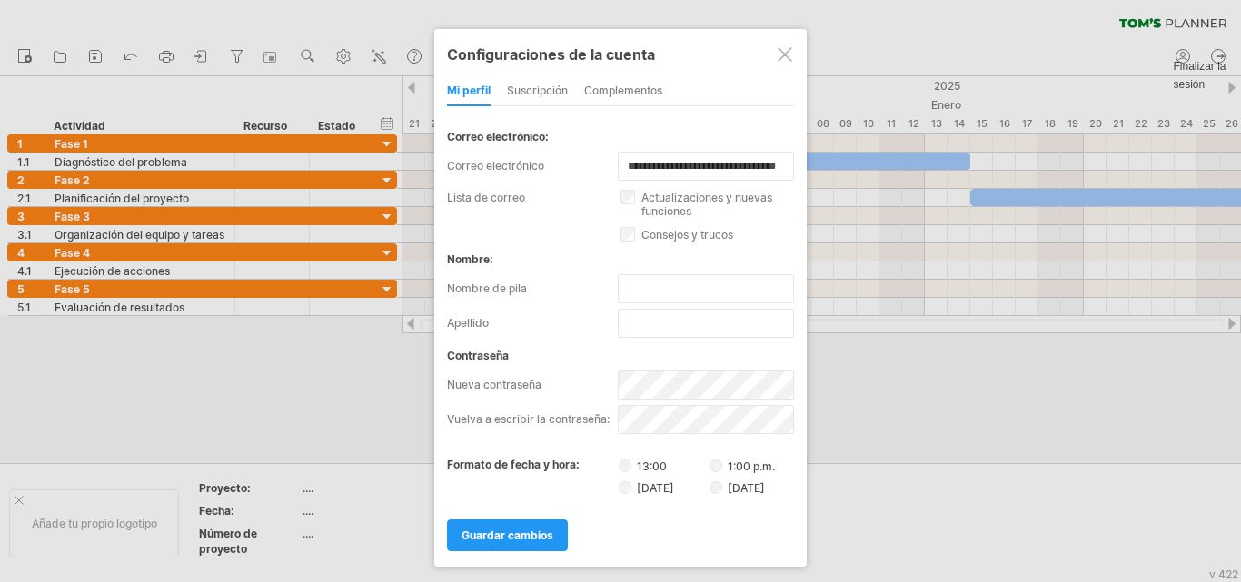
click at [787, 57] on div at bounding box center [785, 54] width 15 height 15
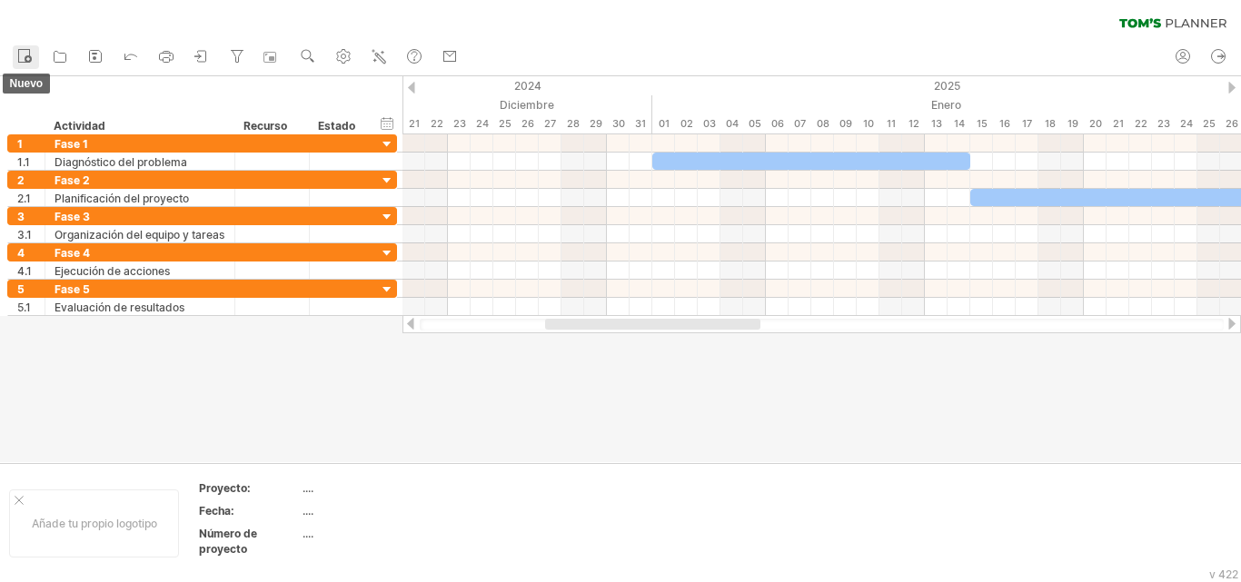
click at [25, 61] on icon at bounding box center [24, 55] width 18 height 18
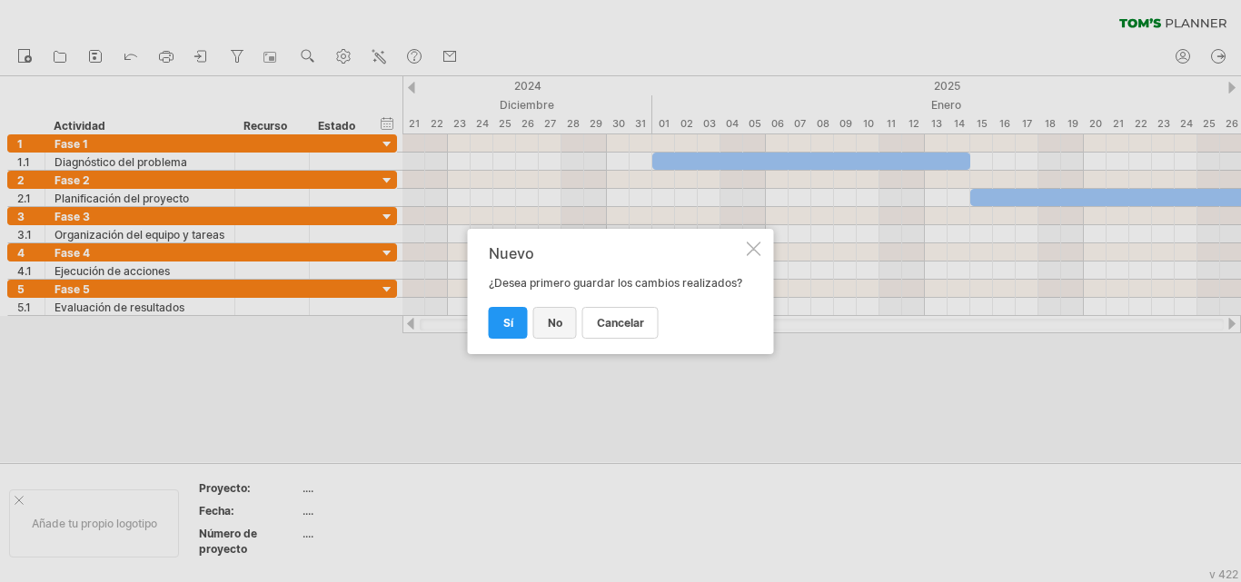
click at [552, 322] on font "No" at bounding box center [555, 323] width 15 height 14
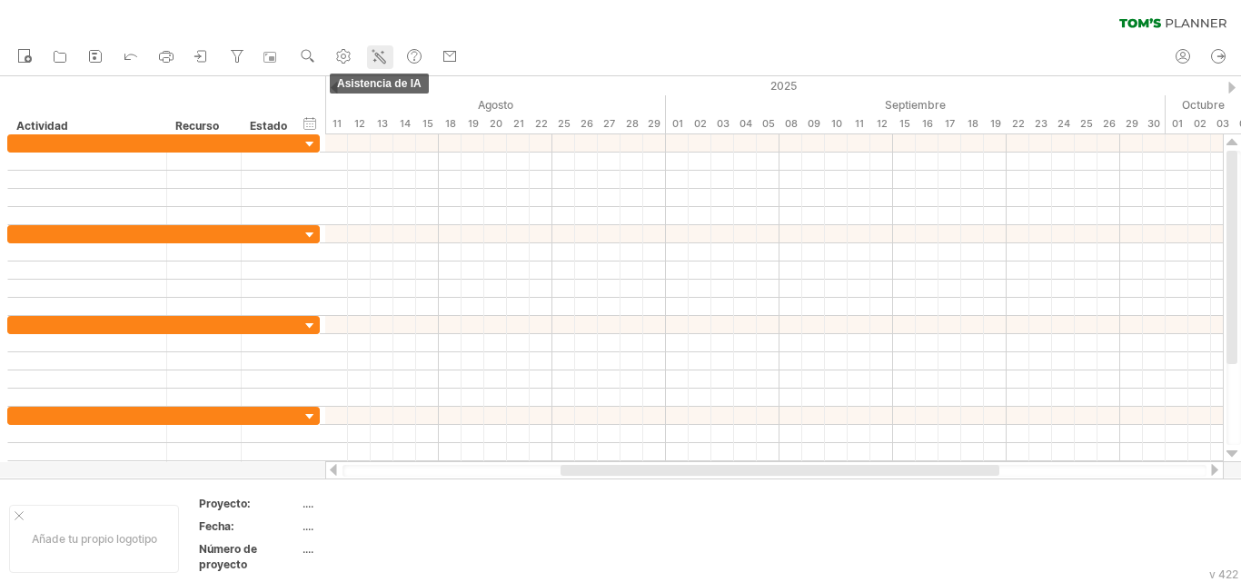
click at [381, 54] on icon at bounding box center [379, 56] width 18 height 18
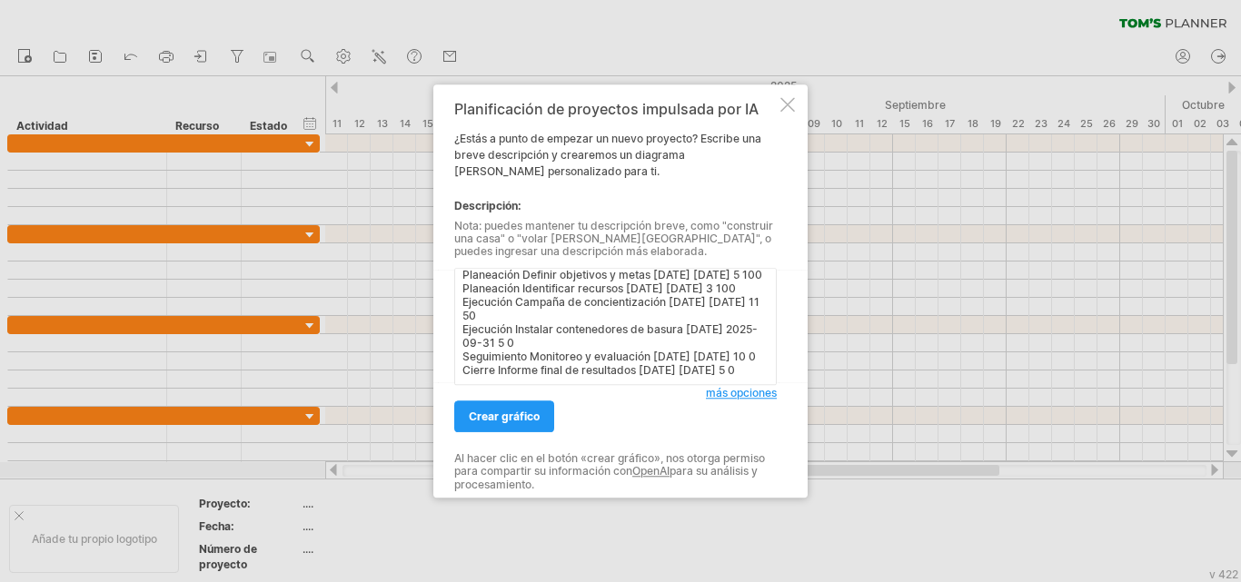
scroll to position [90, 0]
type textarea "Fase Actividad Inicio Fin Duración (días) Avance (%) Planeación Definir objetiv…"
click at [509, 423] on link "crear gráfico" at bounding box center [504, 417] width 100 height 32
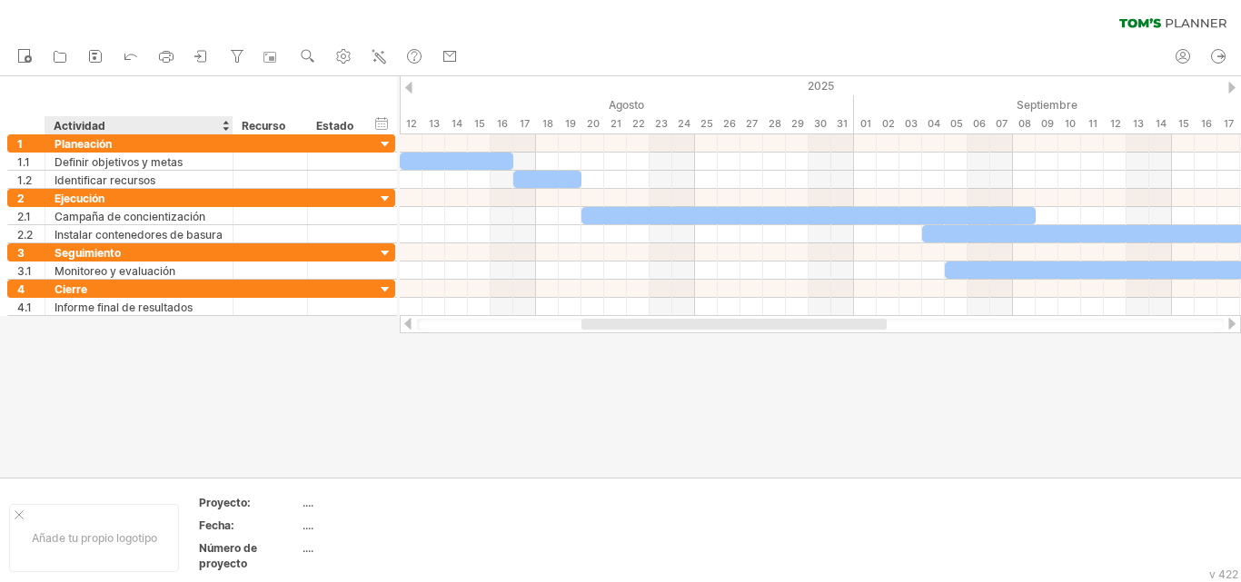
click at [229, 133] on div at bounding box center [232, 125] width 6 height 18
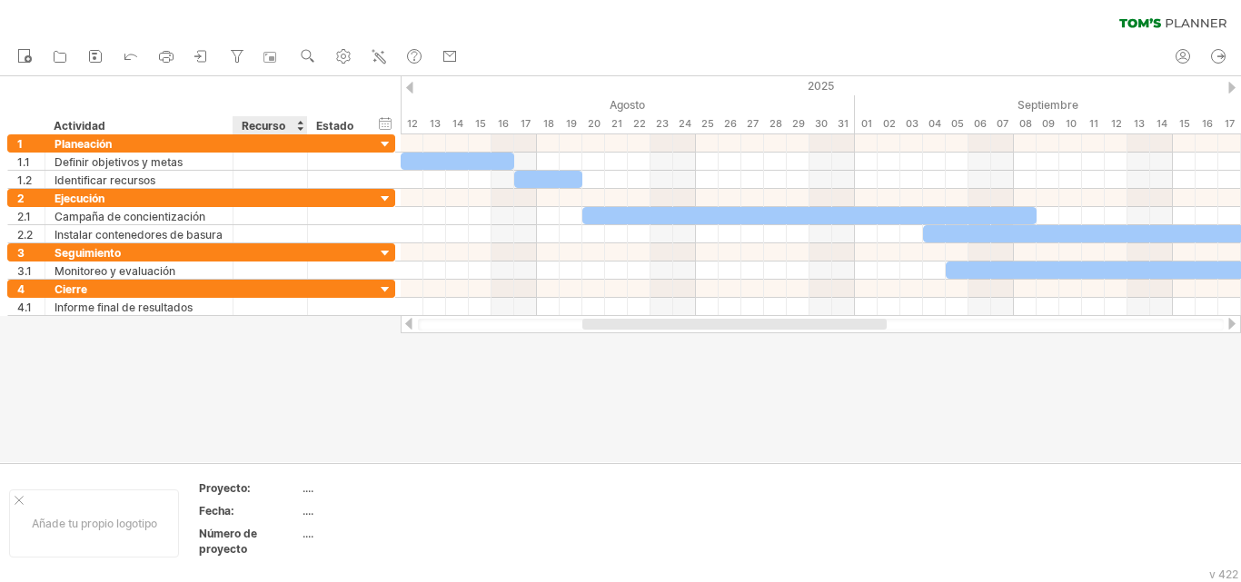
click at [264, 121] on font "Recurso" at bounding box center [264, 126] width 44 height 14
click at [266, 122] on font "Recurso" at bounding box center [264, 126] width 44 height 14
click at [274, 123] on font "Recurso" at bounding box center [264, 126] width 44 height 14
click at [277, 124] on font "Recurso" at bounding box center [264, 126] width 44 height 14
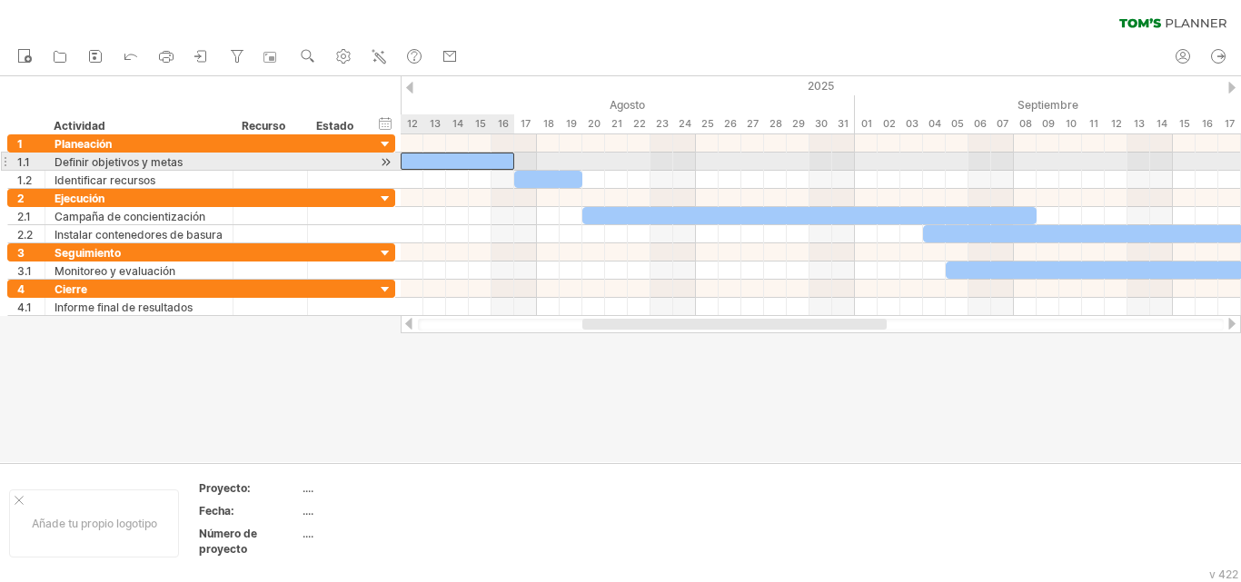
click at [459, 161] on div at bounding box center [458, 161] width 114 height 17
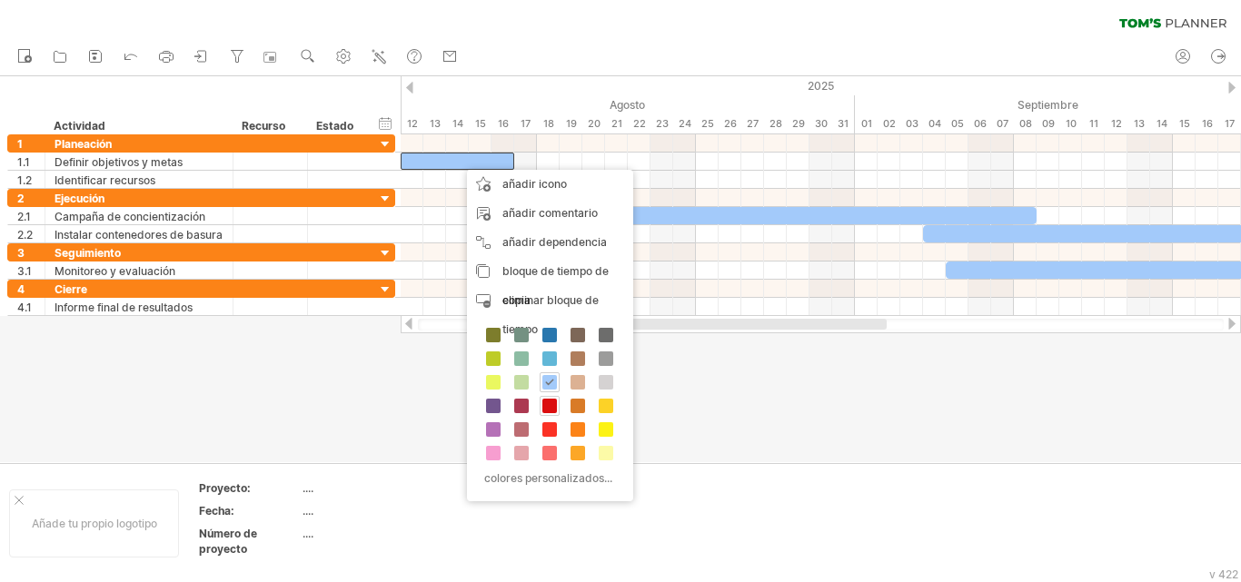
click at [550, 408] on span at bounding box center [549, 406] width 15 height 15
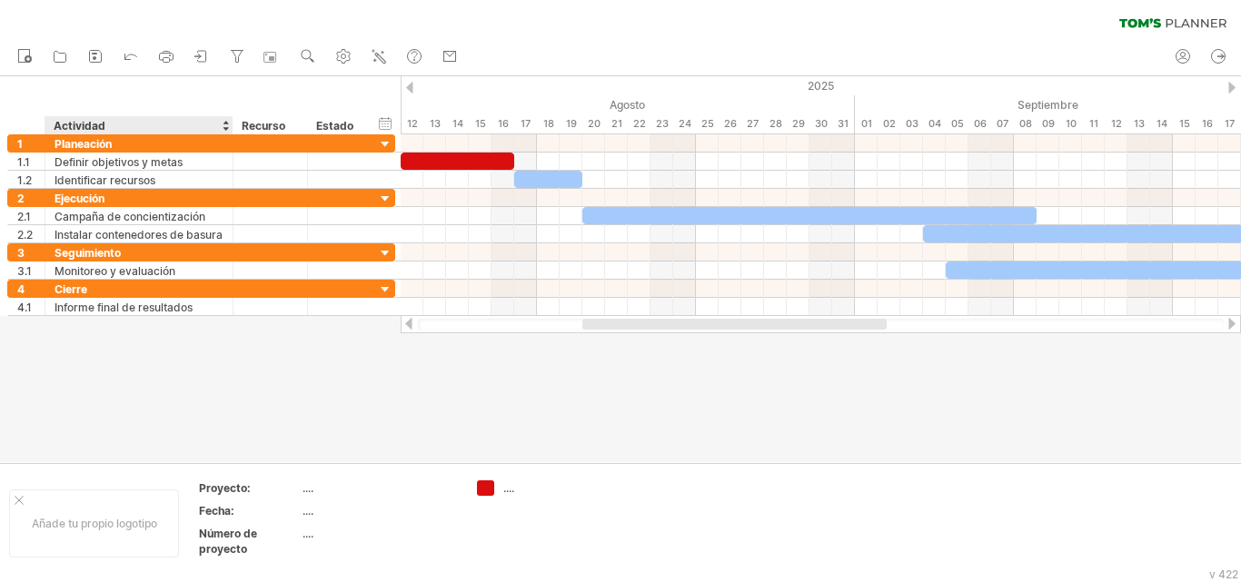
click at [194, 129] on div "Actividad" at bounding box center [138, 125] width 169 height 18
click at [194, 129] on input "********" at bounding box center [138, 125] width 169 height 18
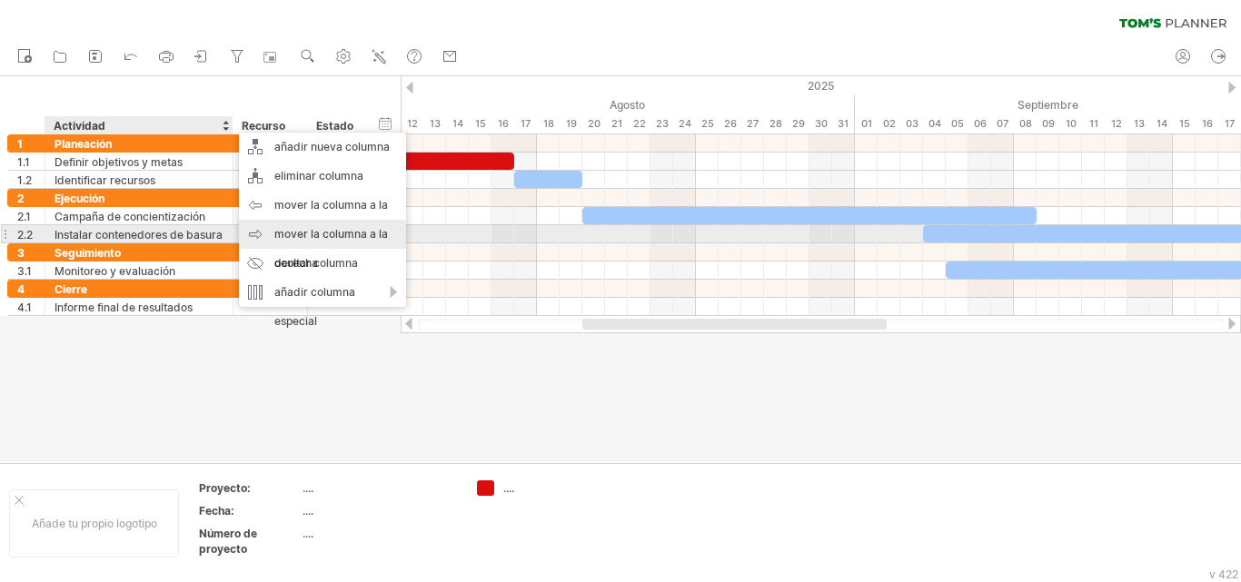
click at [298, 235] on font "mover la columna a la derecha" at bounding box center [331, 248] width 114 height 43
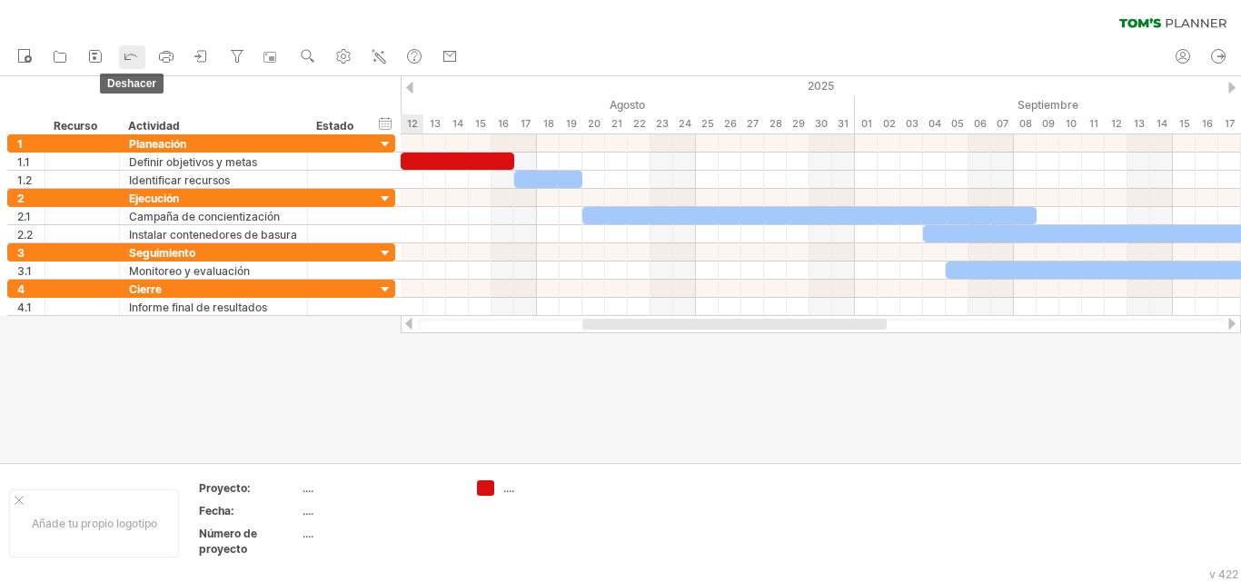
click at [134, 58] on icon at bounding box center [131, 55] width 18 height 18
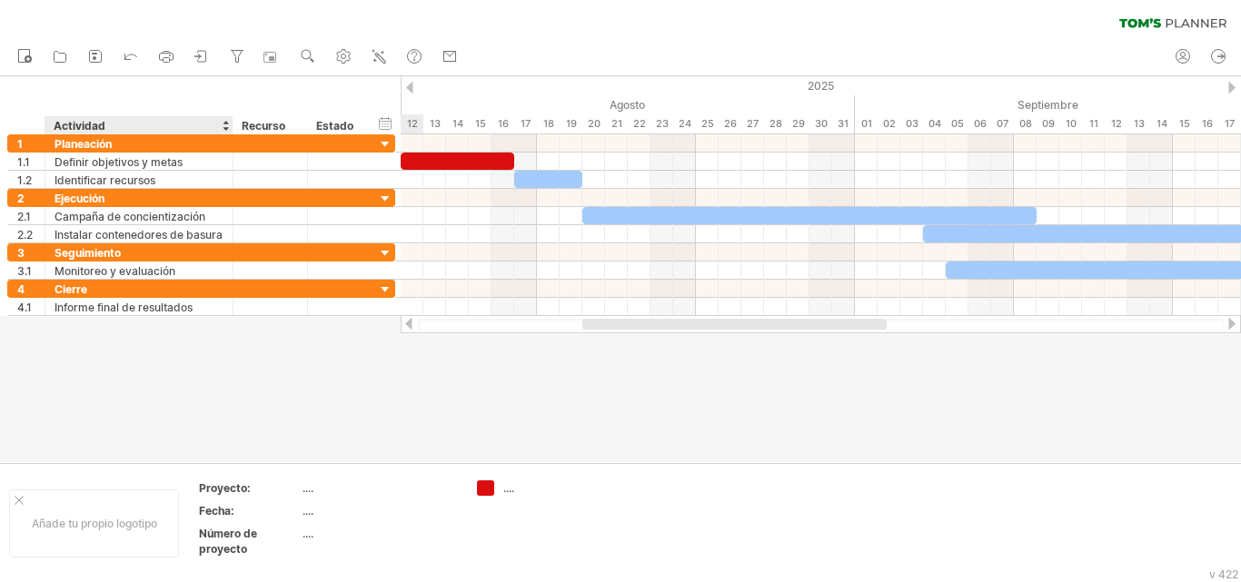
click at [238, 123] on div "******** Recurso" at bounding box center [270, 125] width 75 height 18
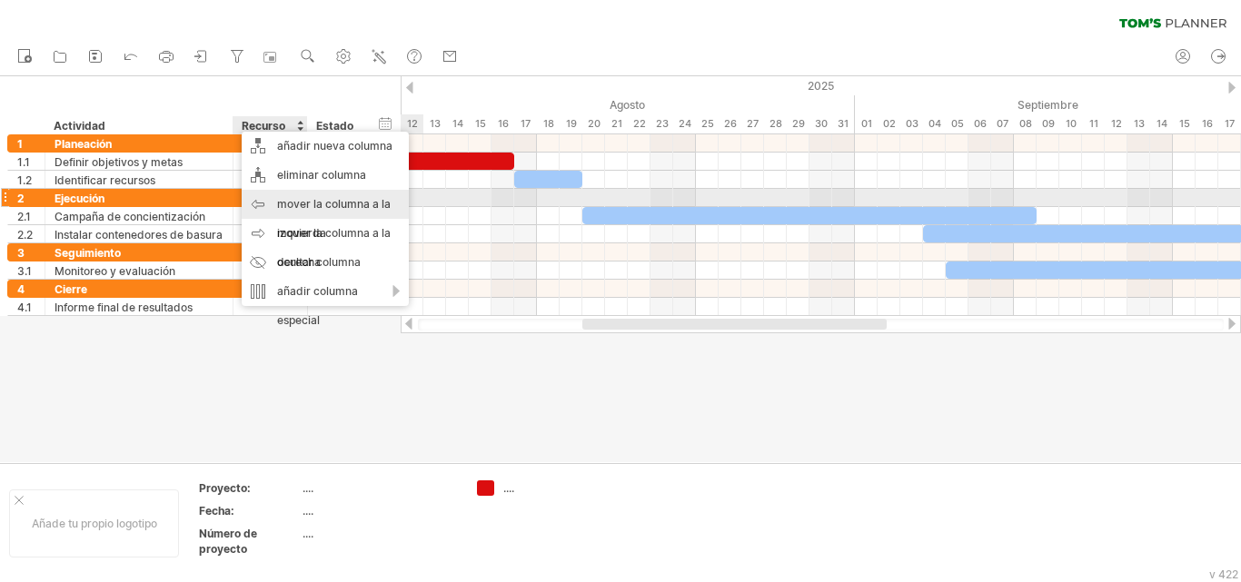
click at [336, 204] on font "mover la columna a la izquierda" at bounding box center [334, 218] width 114 height 43
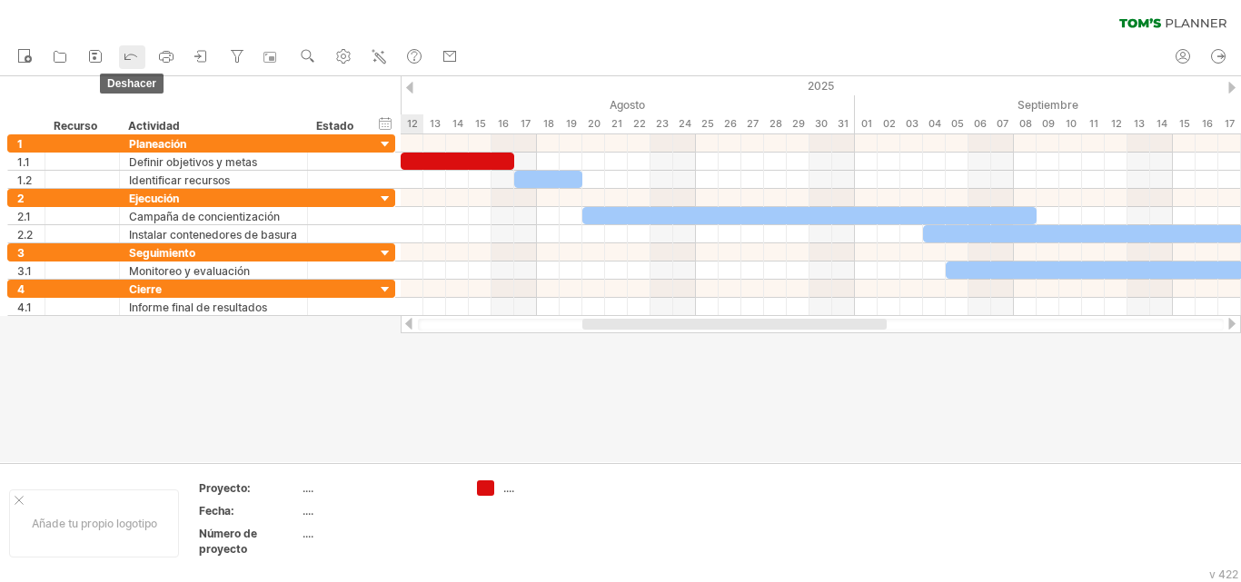
click at [130, 55] on icon at bounding box center [131, 57] width 12 height 5
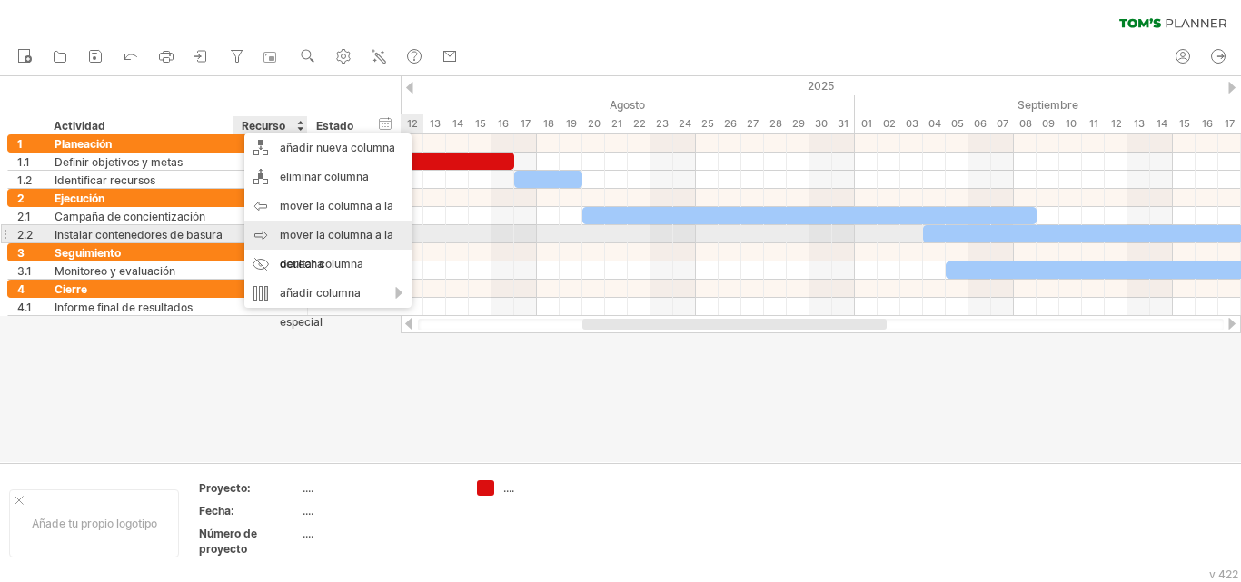
click at [303, 235] on font "mover la columna a la derecha" at bounding box center [337, 249] width 114 height 43
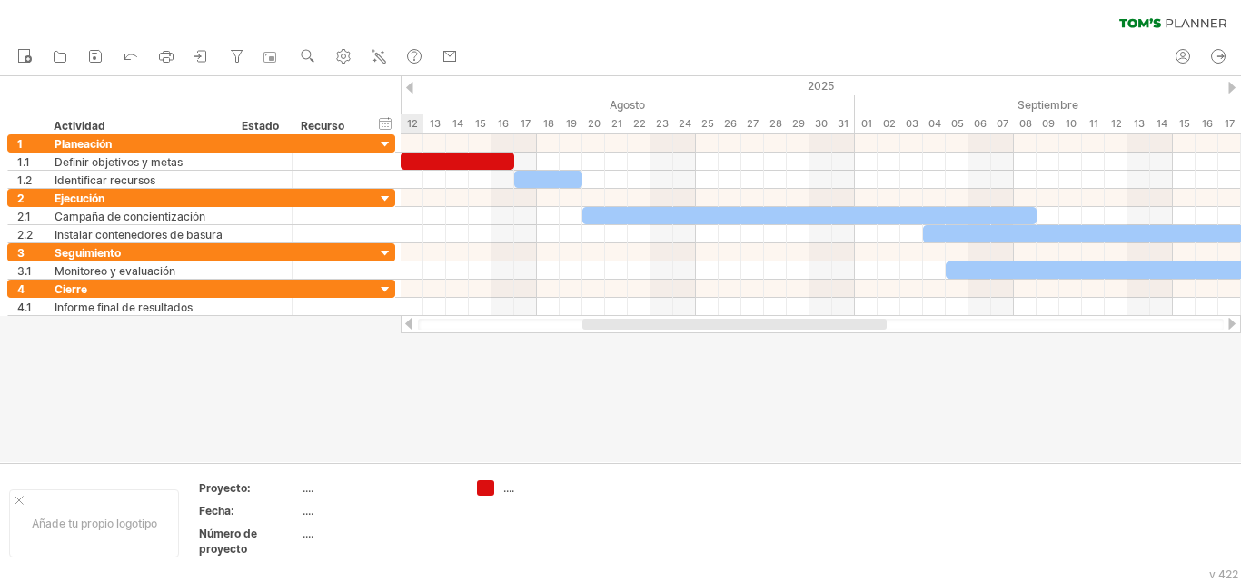
click at [273, 124] on font "Estado" at bounding box center [260, 126] width 37 height 14
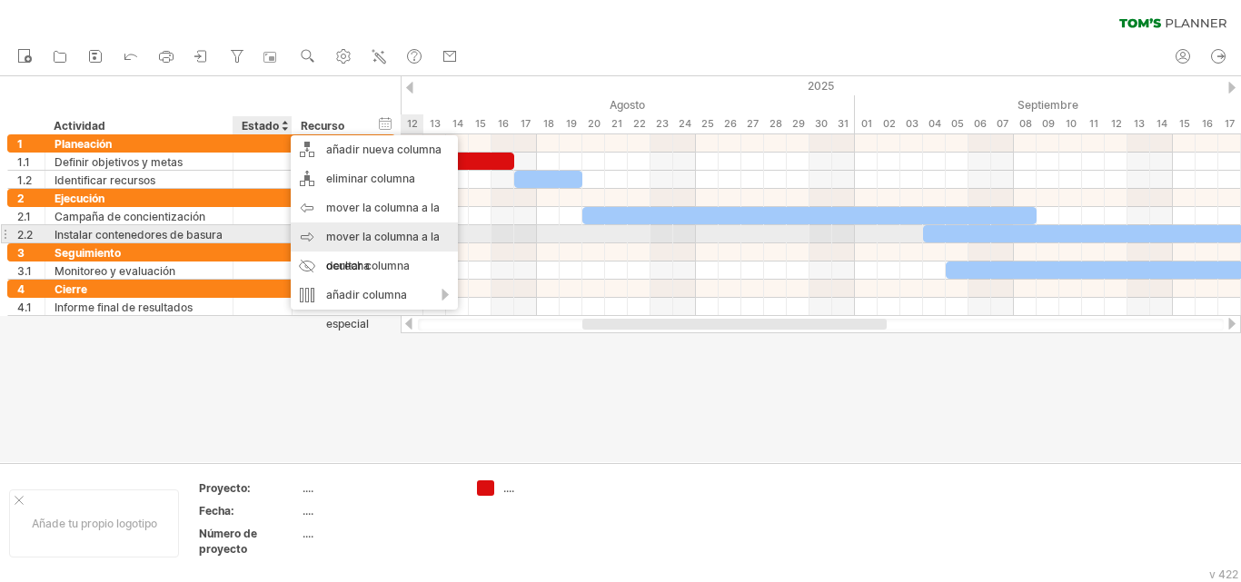
click at [411, 239] on font "mover la columna a la derecha" at bounding box center [383, 251] width 114 height 43
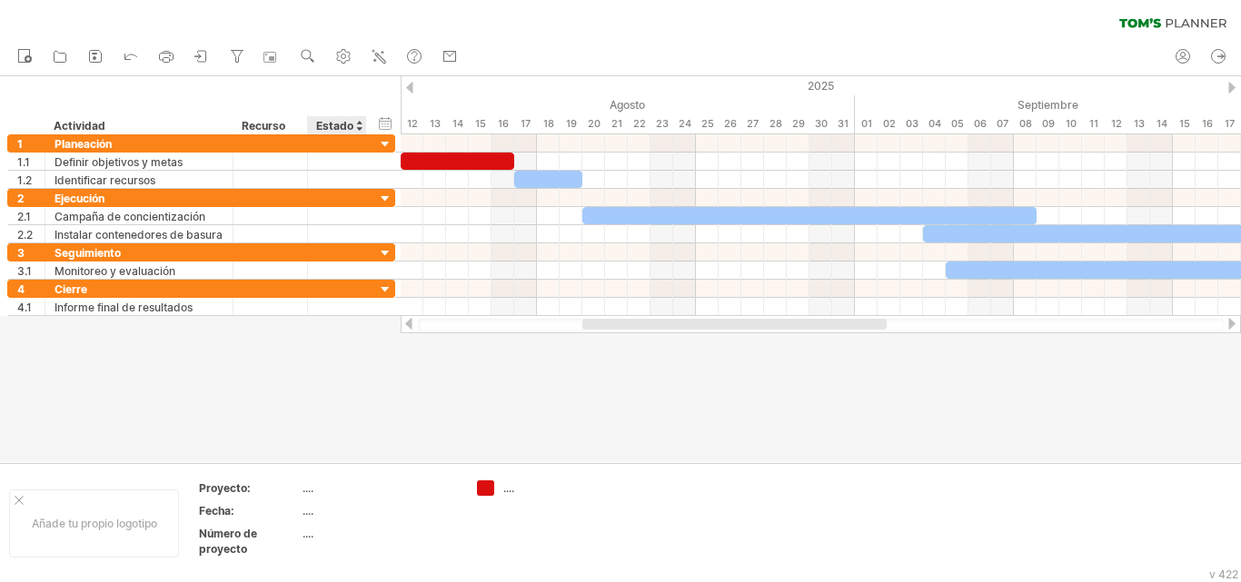
click at [374, 124] on div "ocultar inicio/fin/duración mostrar inicio/fin/duración ******** Actividad ****…" at bounding box center [200, 105] width 401 height 58
click at [382, 124] on div "ocultar inicio/fin/duración mostrar inicio/fin/duración" at bounding box center [385, 123] width 17 height 19
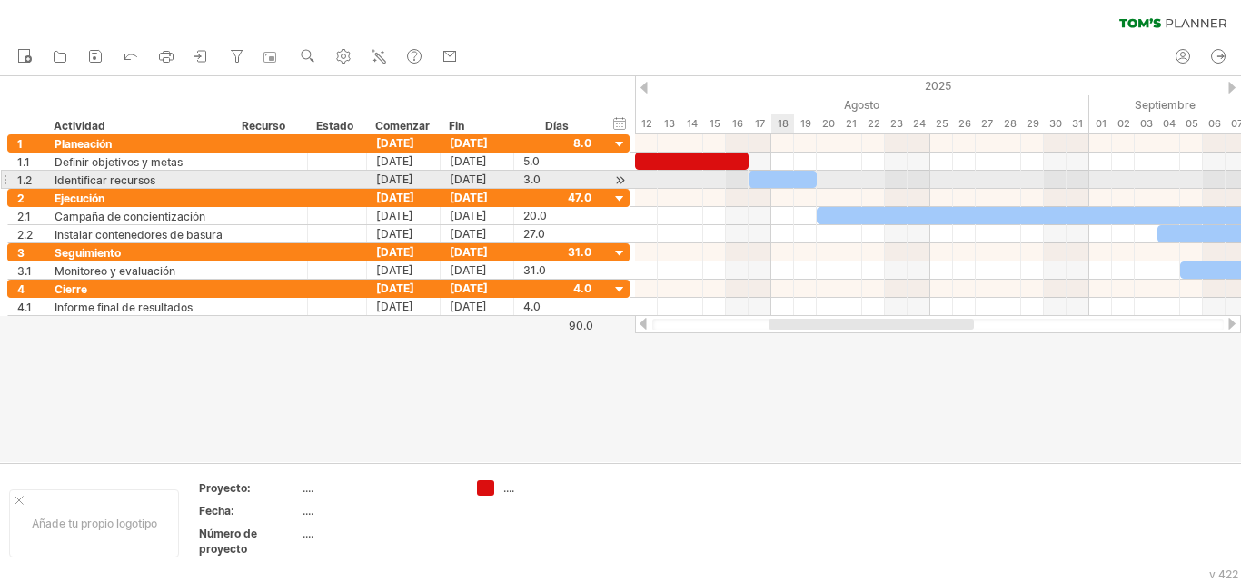
click at [784, 186] on div at bounding box center [783, 179] width 68 height 17
click at [781, 183] on div at bounding box center [783, 179] width 68 height 17
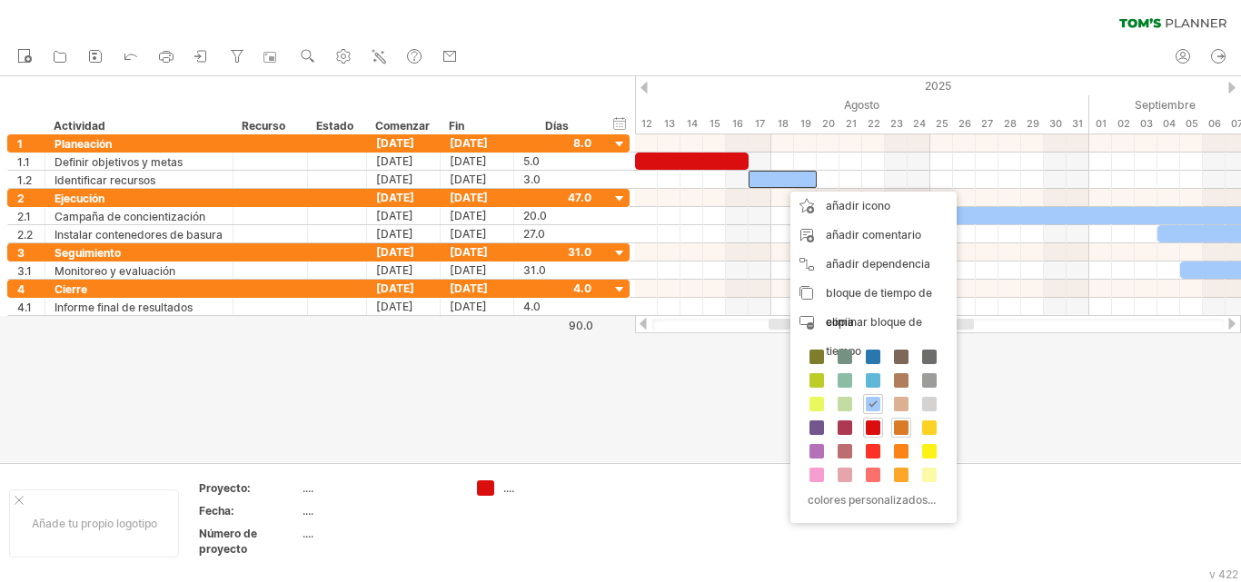
click at [903, 431] on span at bounding box center [901, 428] width 15 height 15
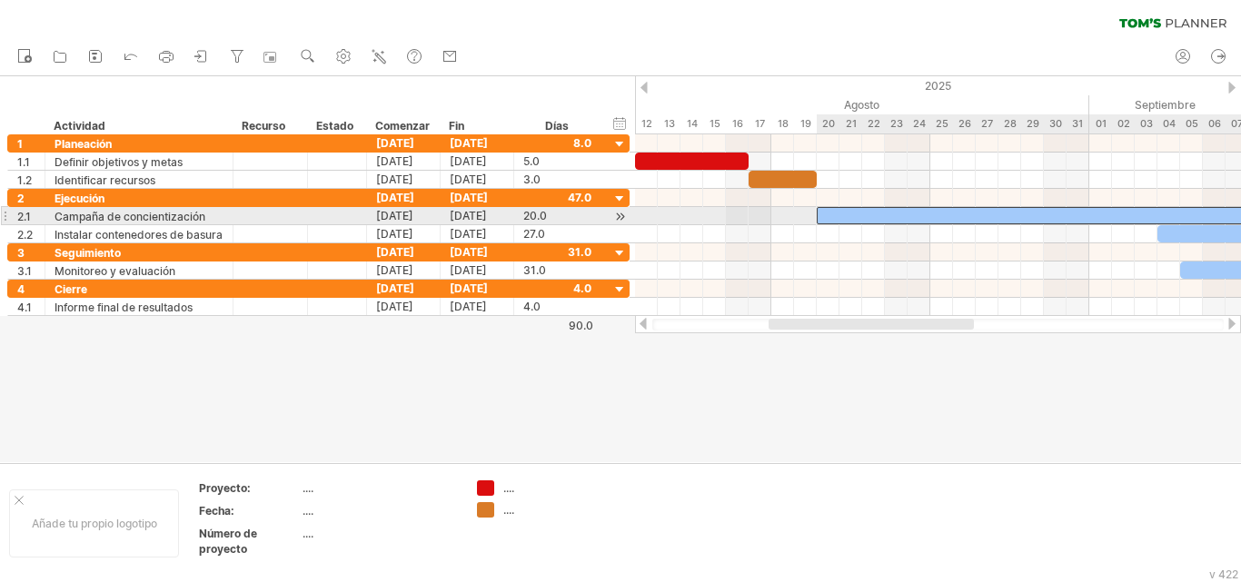
click at [856, 216] on div at bounding box center [1044, 215] width 454 height 17
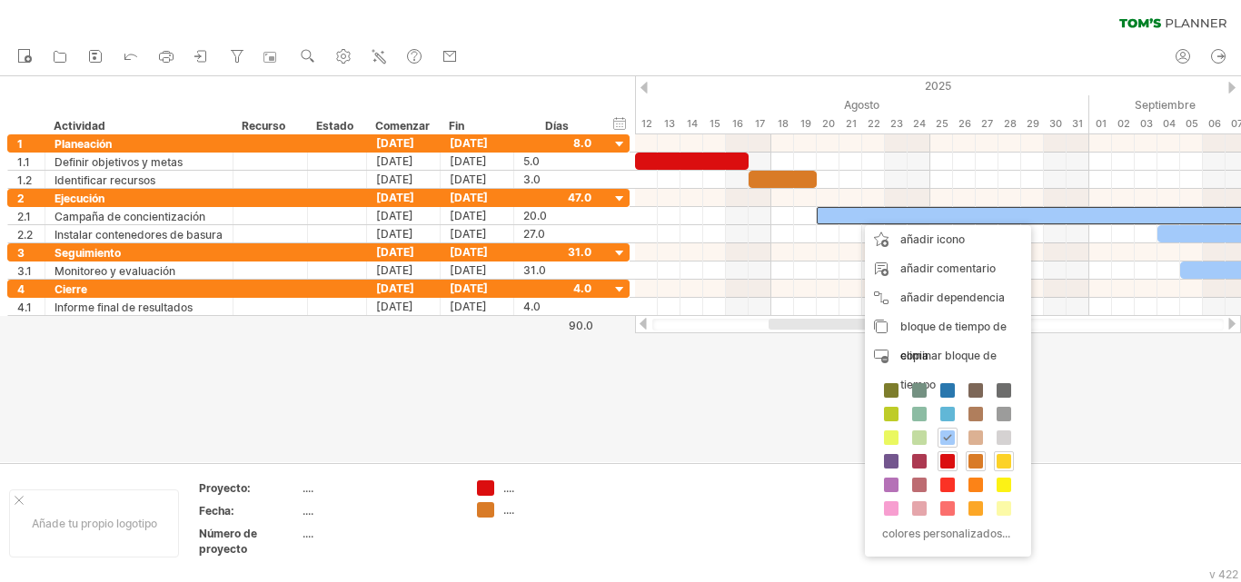
click at [1002, 462] on span at bounding box center [1004, 461] width 15 height 15
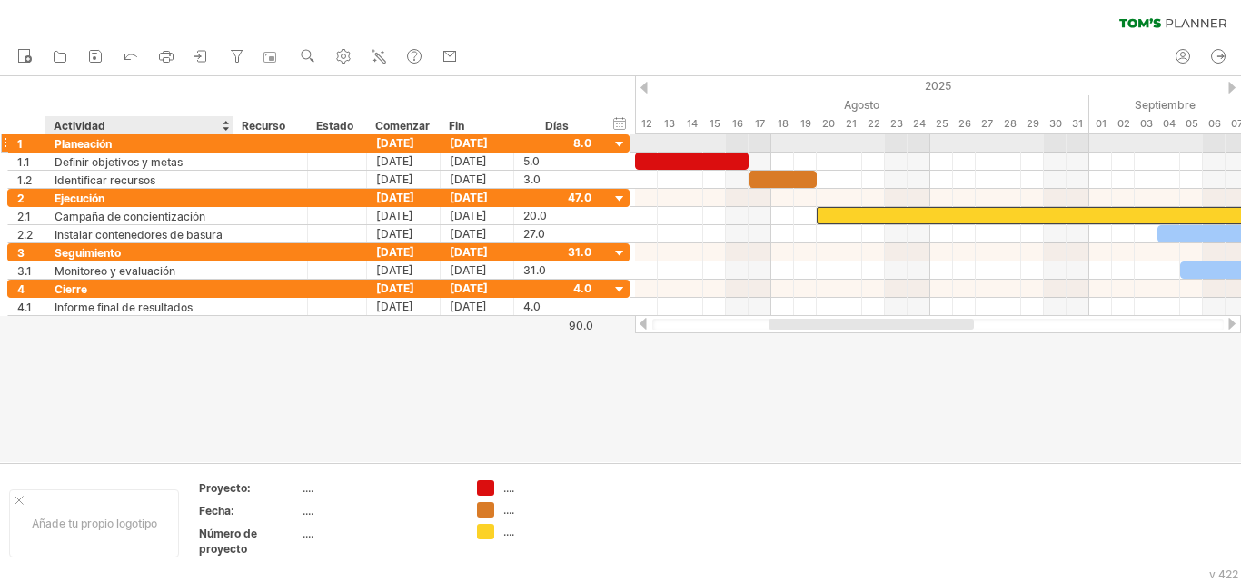
click at [115, 138] on div "Planeación" at bounding box center [139, 142] width 169 height 17
click at [115, 138] on input "**********" at bounding box center [139, 142] width 169 height 17
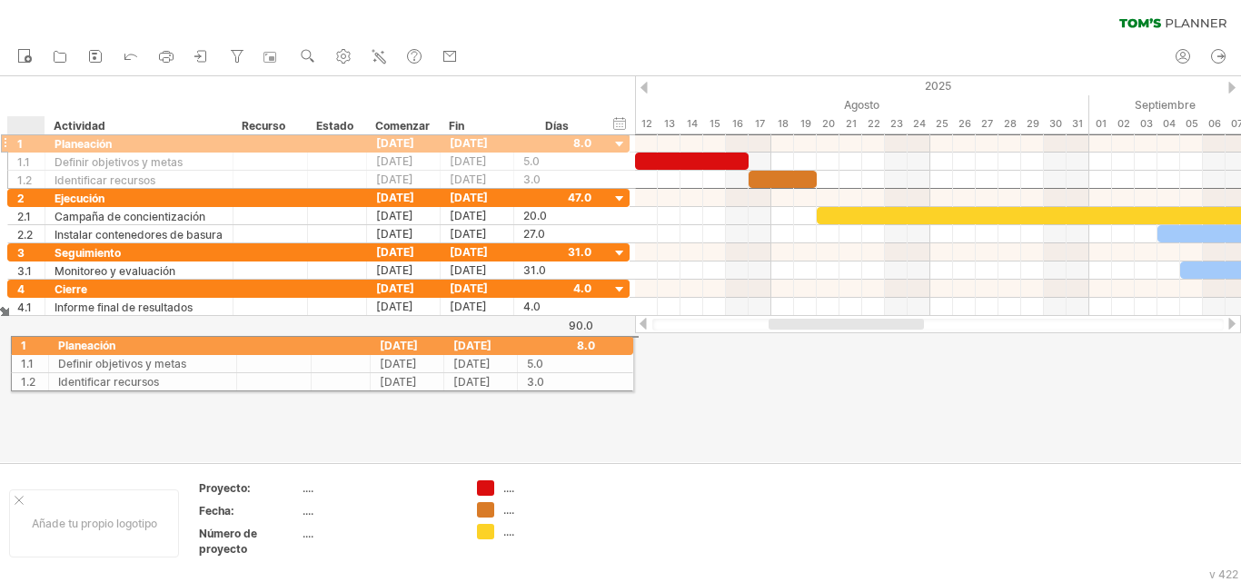
drag, startPoint x: 34, startPoint y: 143, endPoint x: 32, endPoint y: 343, distance: 199.9
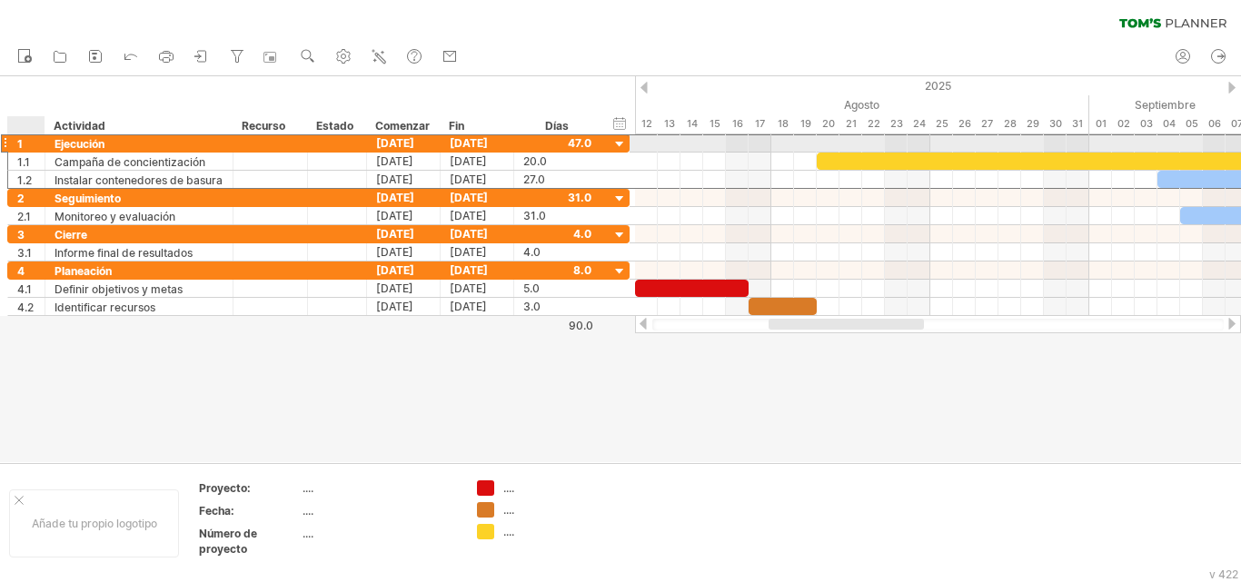
click at [37, 143] on div "1" at bounding box center [30, 142] width 27 height 17
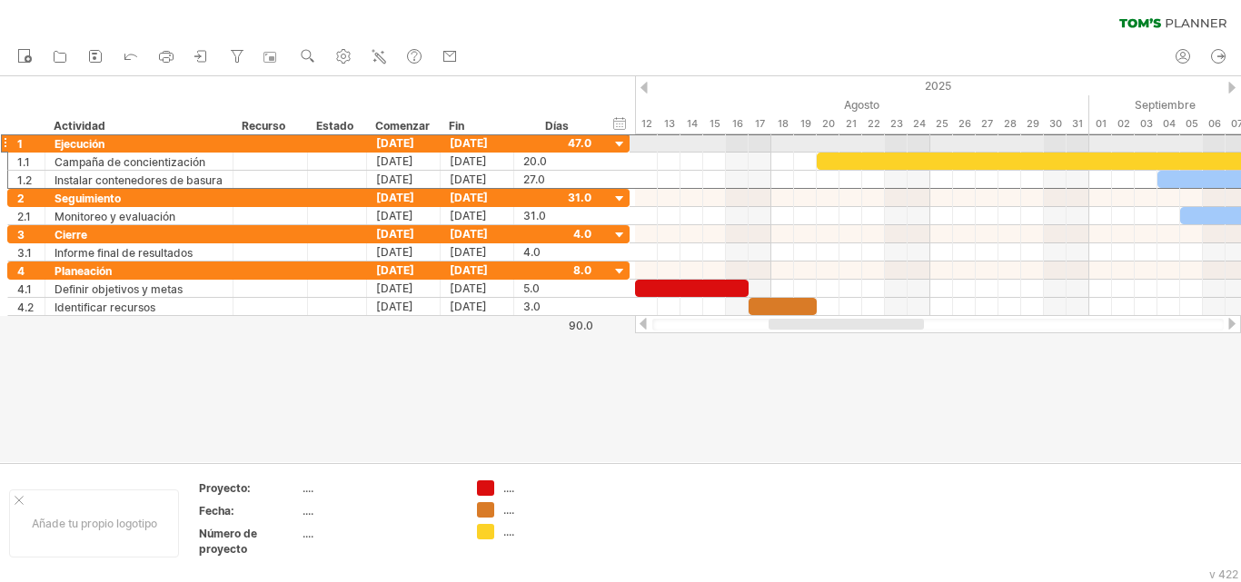
click at [4, 144] on div at bounding box center [4, 143] width 7 height 19
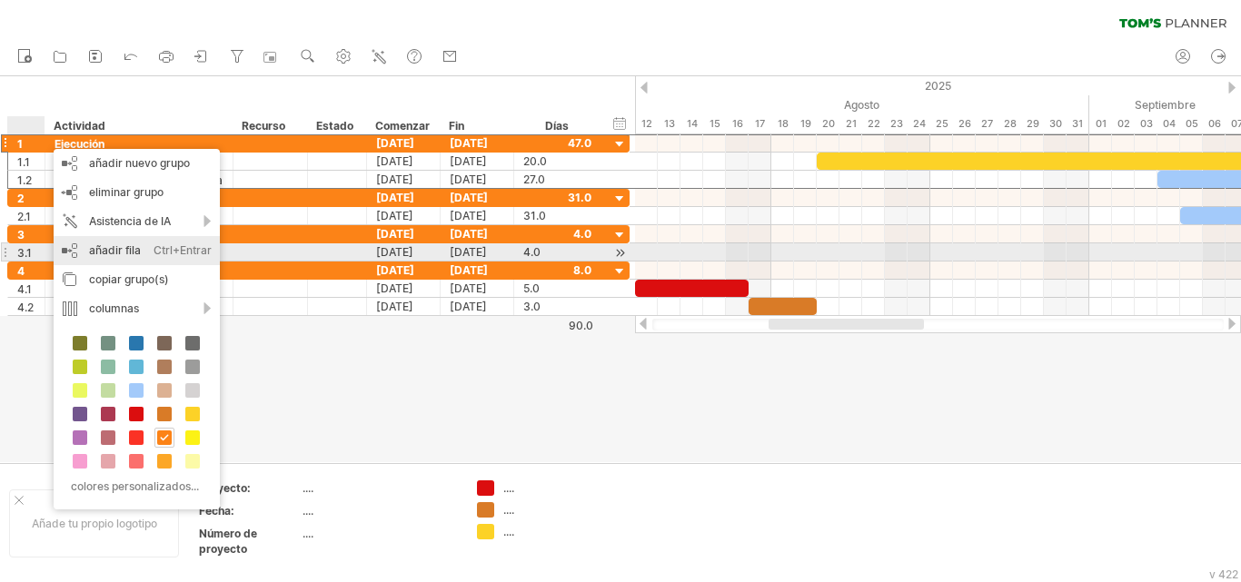
click at [131, 251] on font "añadir fila" at bounding box center [115, 251] width 52 height 14
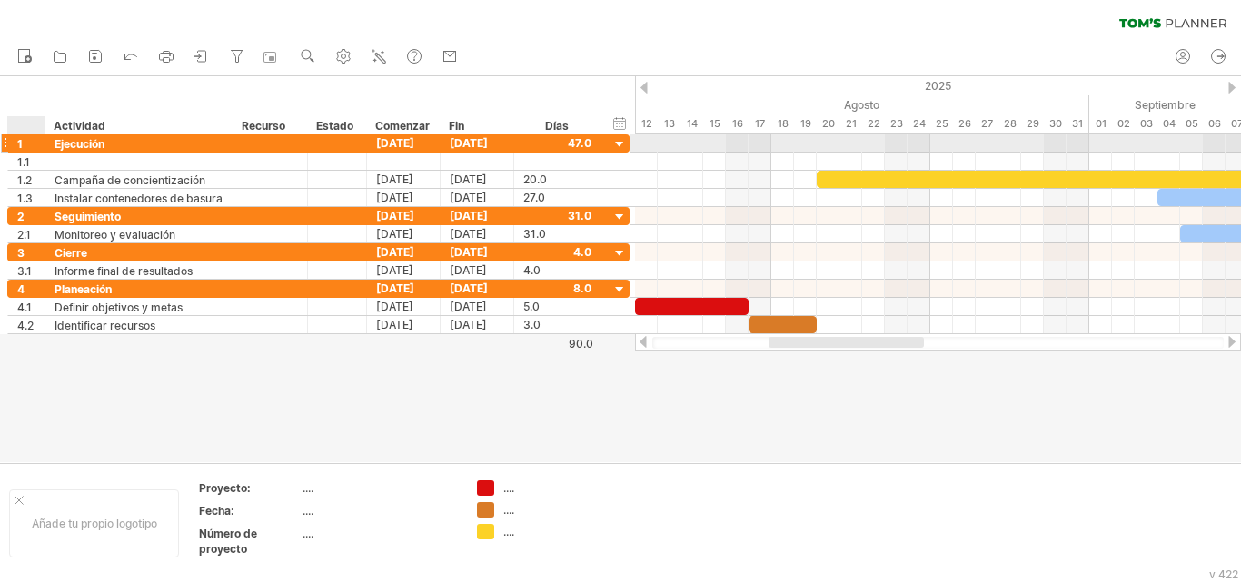
click at [48, 140] on div "********* Ejecución" at bounding box center [139, 142] width 188 height 17
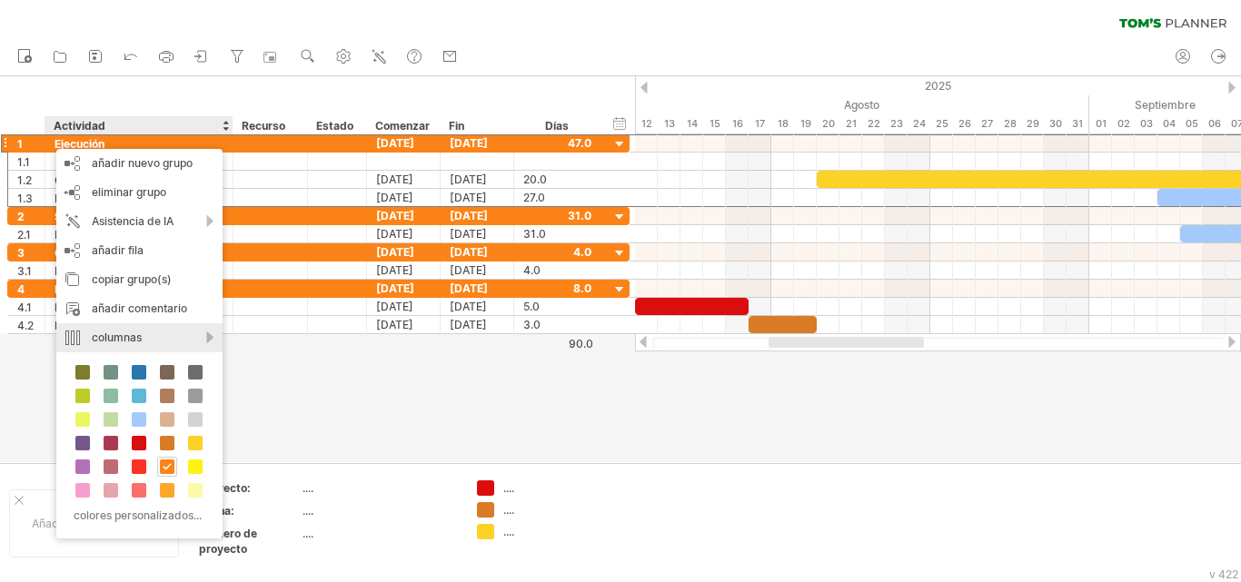
click at [206, 337] on div "columnas" at bounding box center [139, 337] width 166 height 29
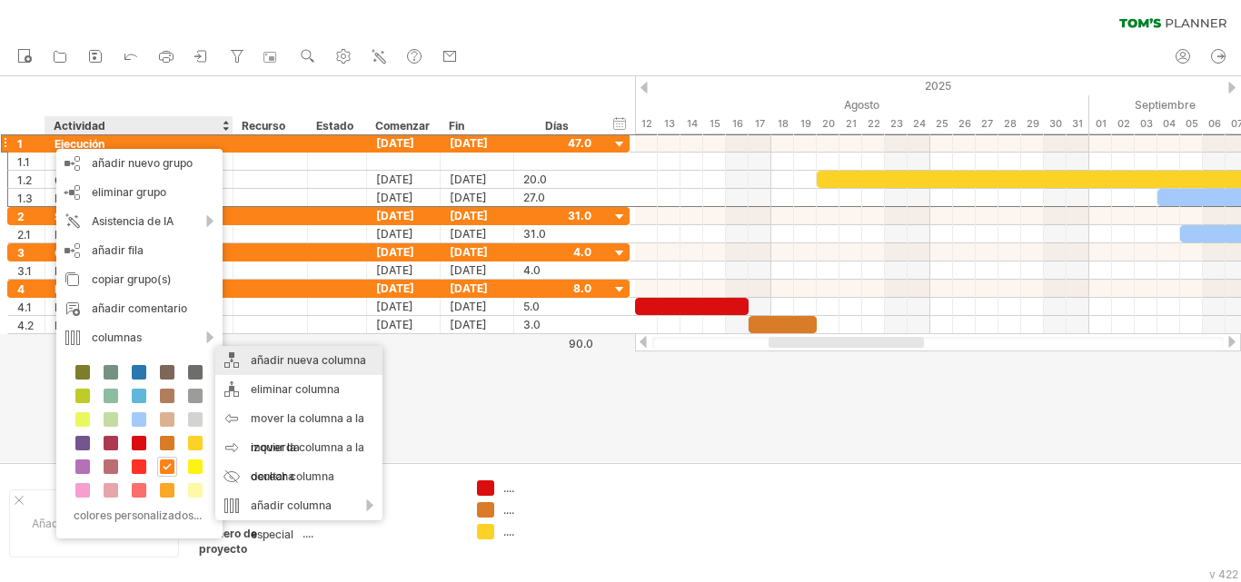
click at [269, 358] on font "añadir nueva columna" at bounding box center [308, 360] width 115 height 14
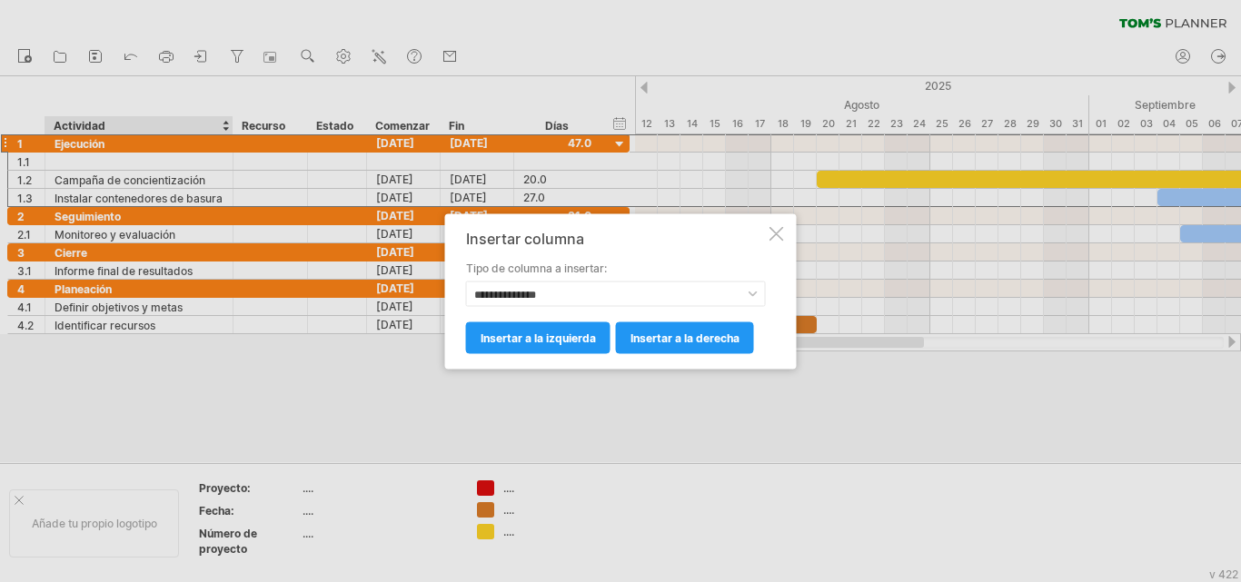
click at [774, 232] on div at bounding box center [777, 233] width 15 height 15
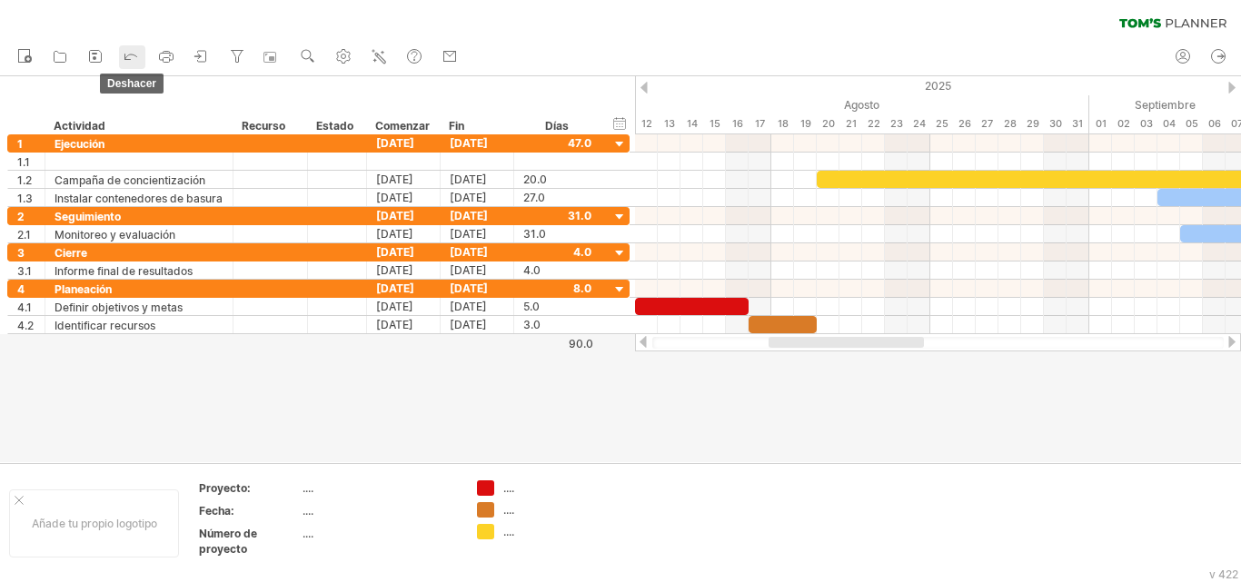
click at [131, 56] on icon at bounding box center [131, 55] width 18 height 18
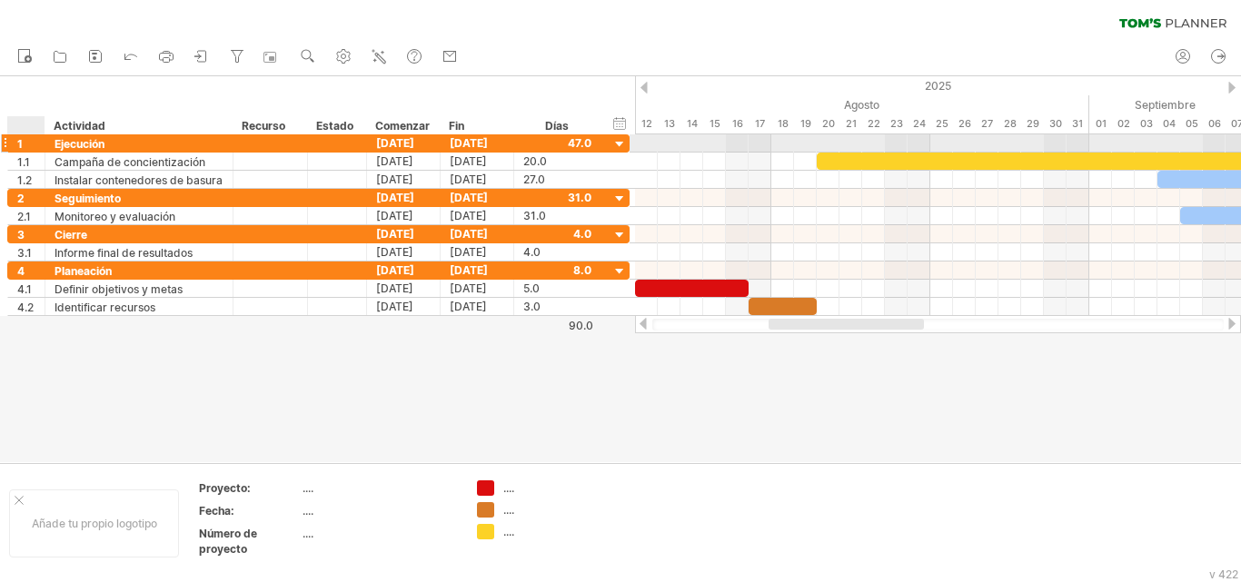
click at [32, 139] on div "1" at bounding box center [30, 142] width 27 height 17
click at [6, 143] on div at bounding box center [4, 143] width 7 height 19
click at [26, 149] on div "1" at bounding box center [30, 142] width 27 height 17
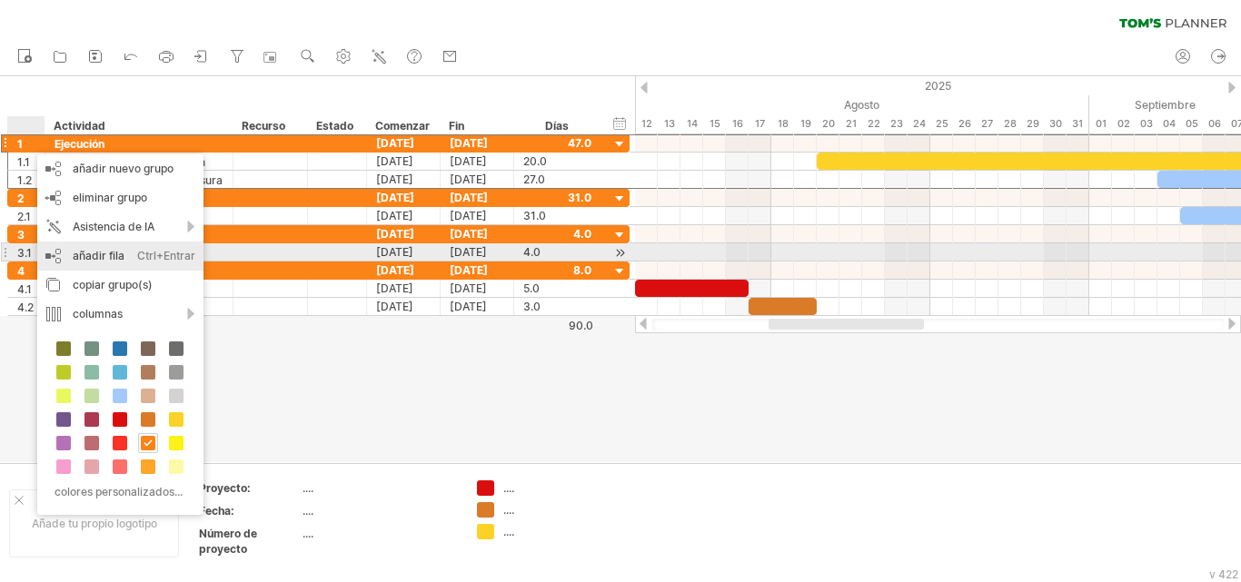
click at [144, 254] on font "Ctrl+Entrar" at bounding box center [166, 256] width 58 height 14
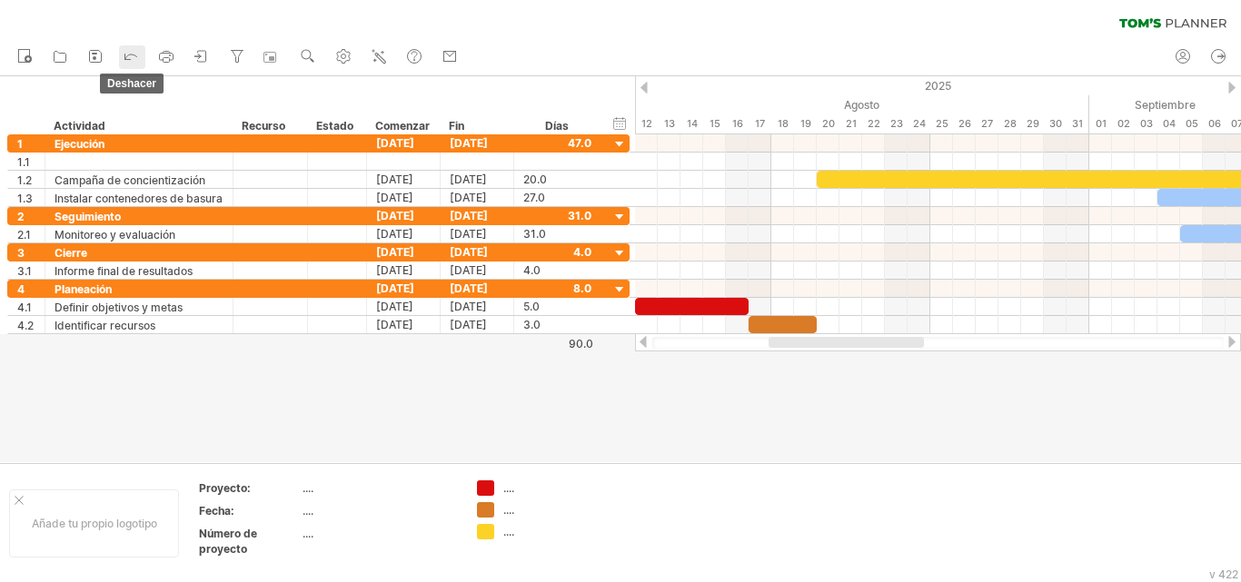
click at [131, 55] on icon at bounding box center [131, 55] width 18 height 18
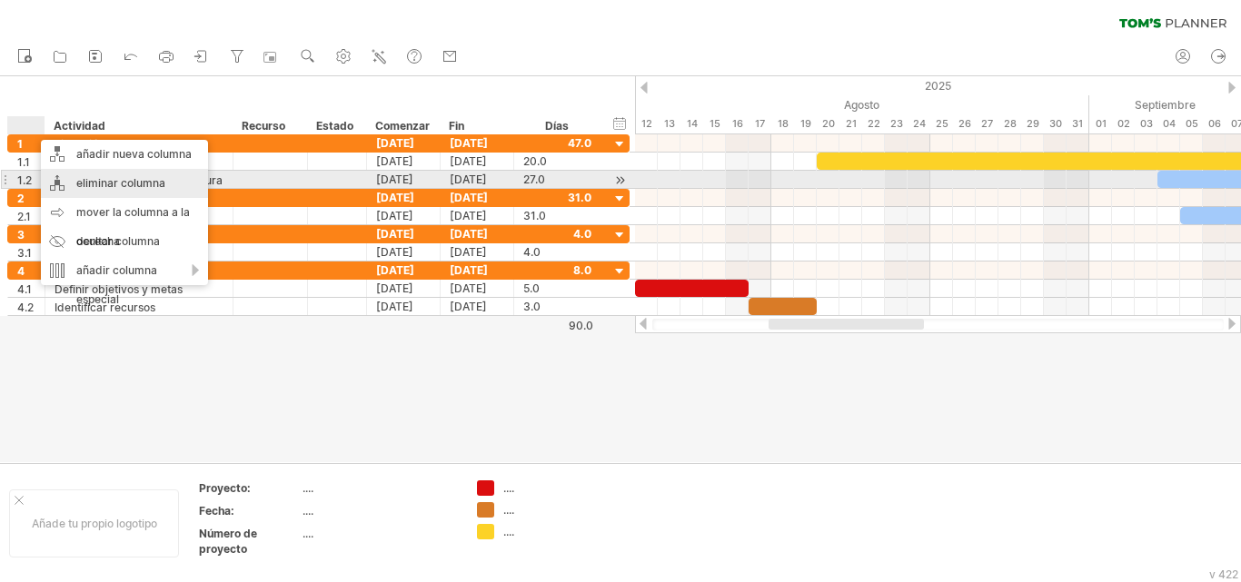
click at [147, 180] on font "eliminar columna" at bounding box center [120, 183] width 89 height 14
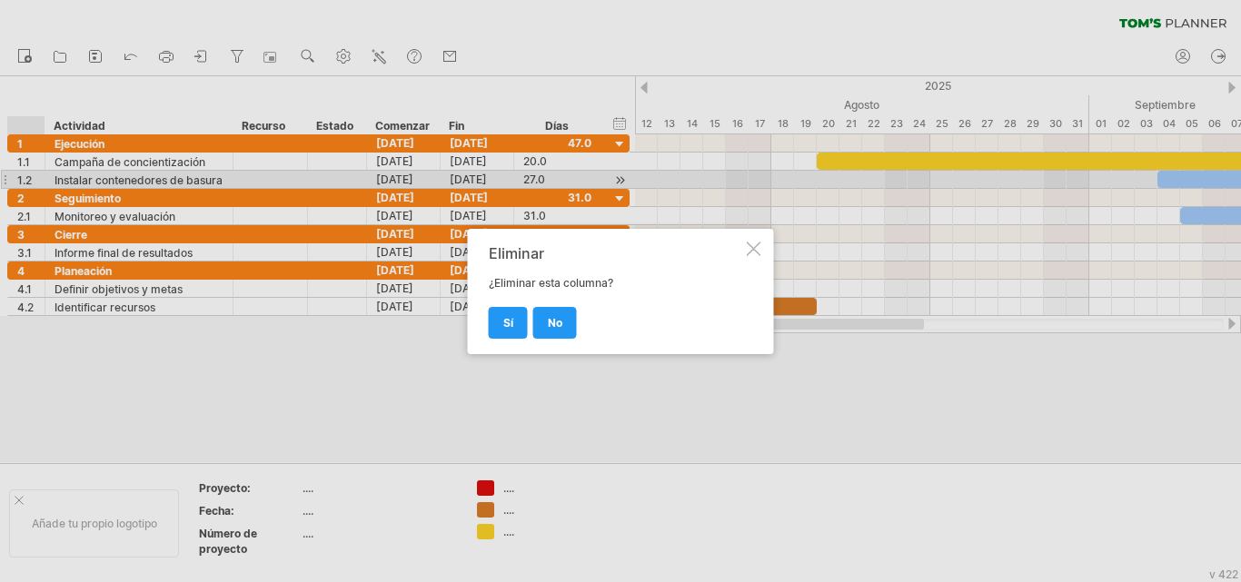
click at [751, 248] on div at bounding box center [754, 249] width 15 height 15
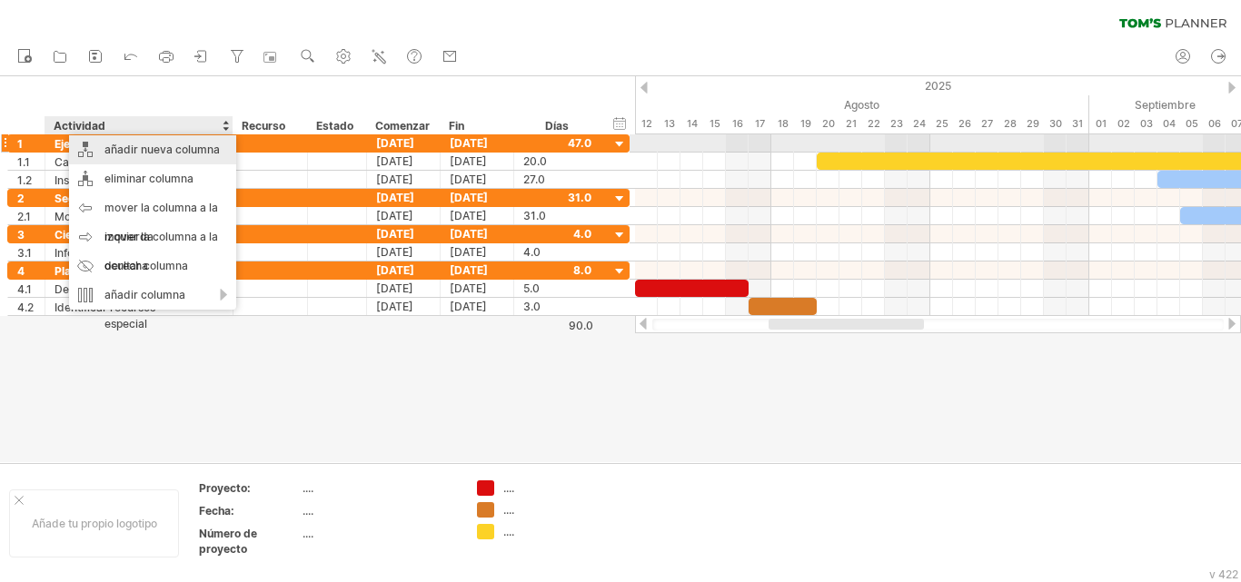
click at [174, 147] on font "añadir nueva columna" at bounding box center [161, 150] width 115 height 14
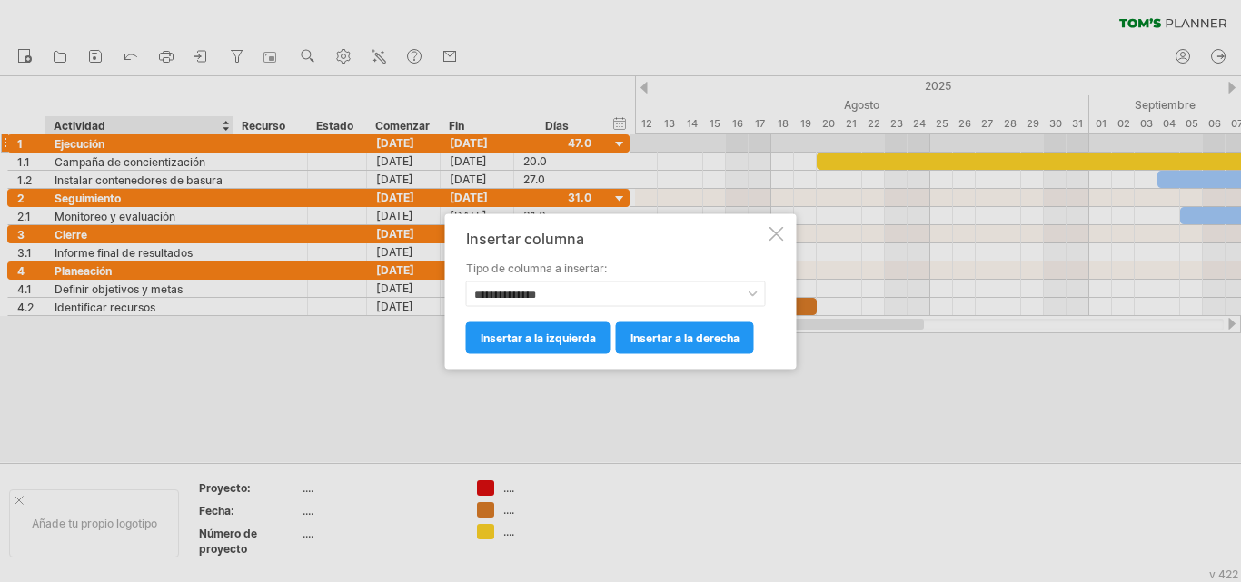
click at [774, 233] on div at bounding box center [777, 233] width 15 height 15
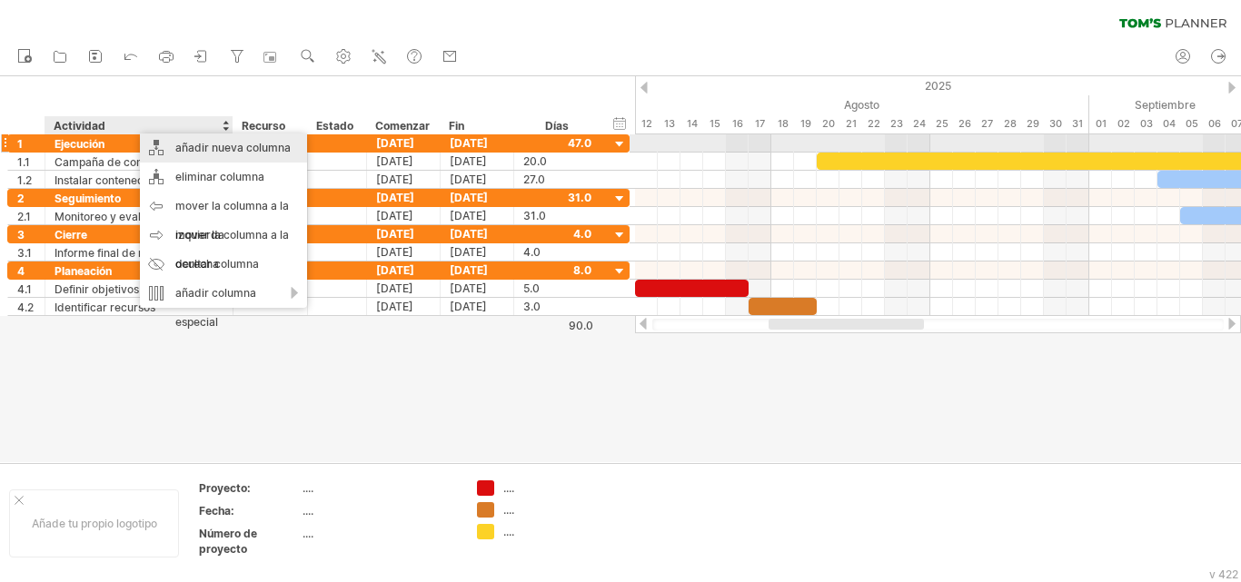
click at [236, 152] on font "añadir nueva columna" at bounding box center [232, 148] width 115 height 14
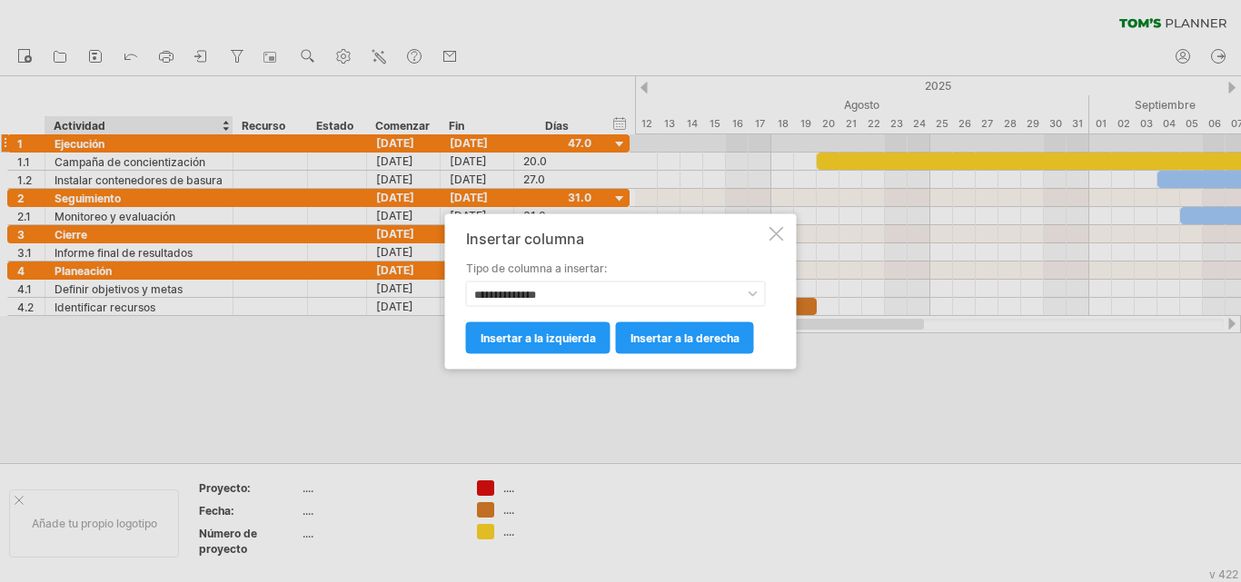
click at [778, 234] on div at bounding box center [777, 233] width 15 height 15
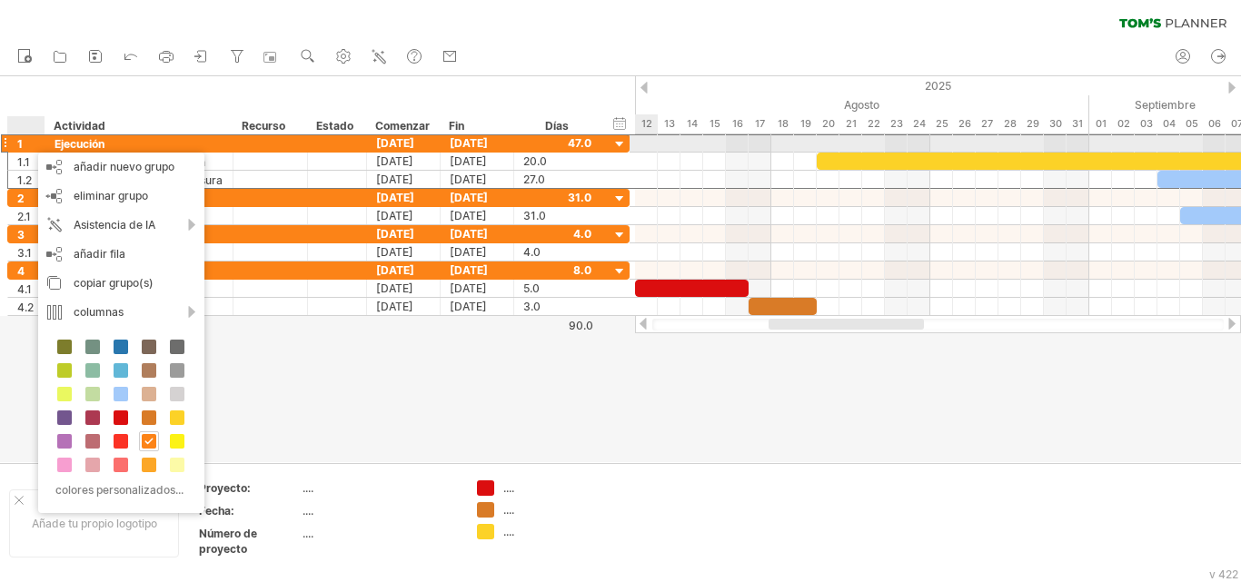
click at [638, 144] on div at bounding box center [938, 143] width 606 height 18
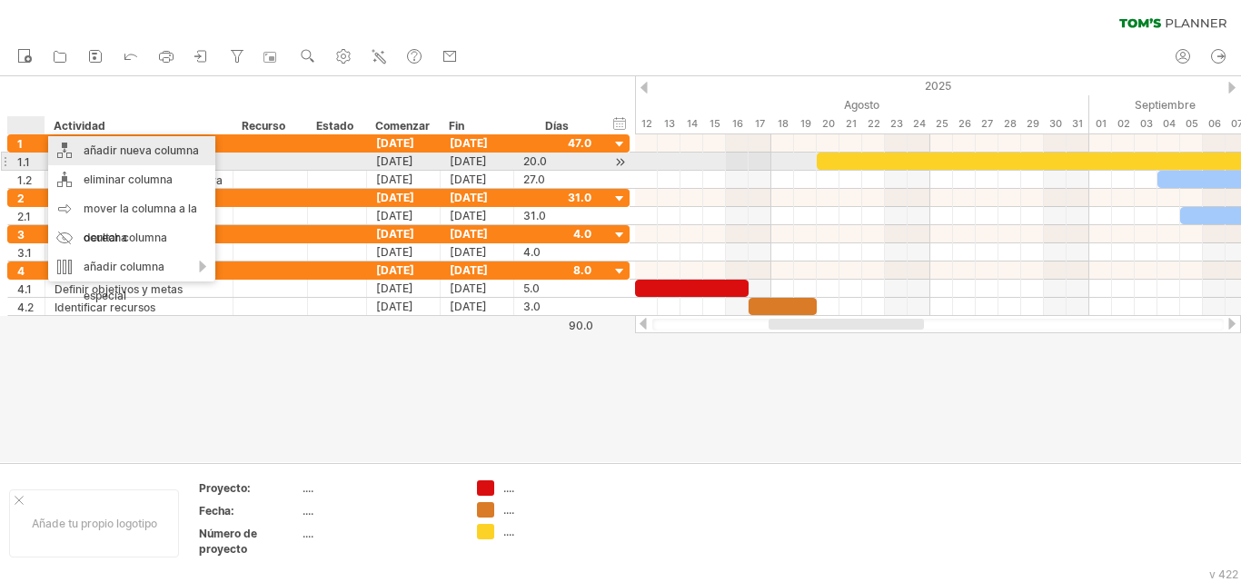
click at [162, 153] on font "añadir nueva columna" at bounding box center [141, 151] width 115 height 14
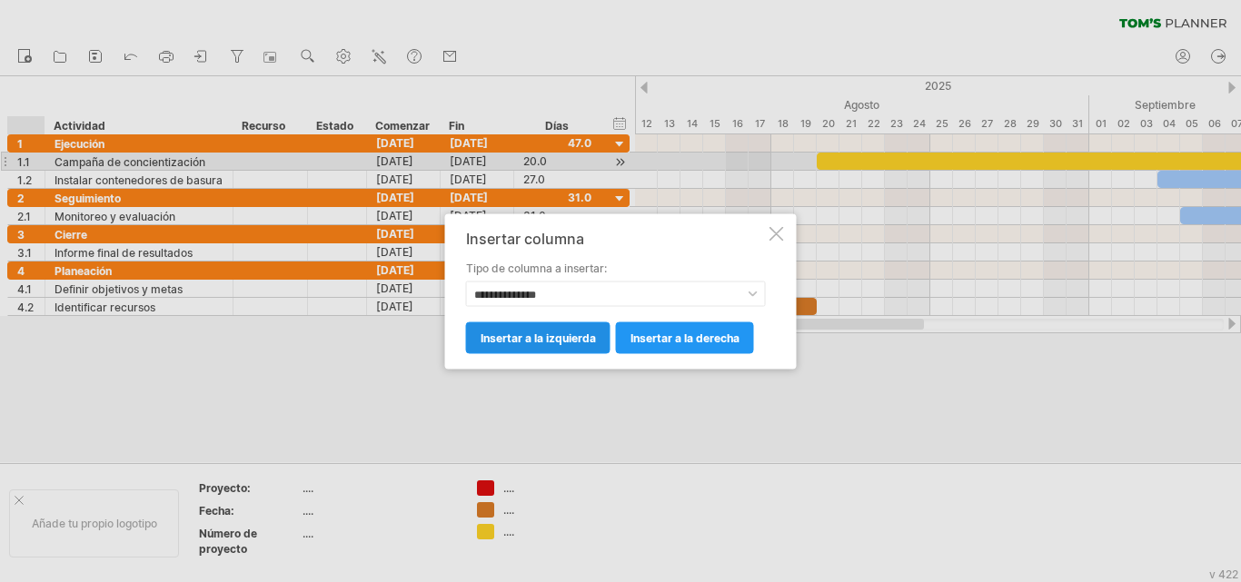
click at [517, 337] on font "insertar a la izquierda" at bounding box center [538, 338] width 115 height 14
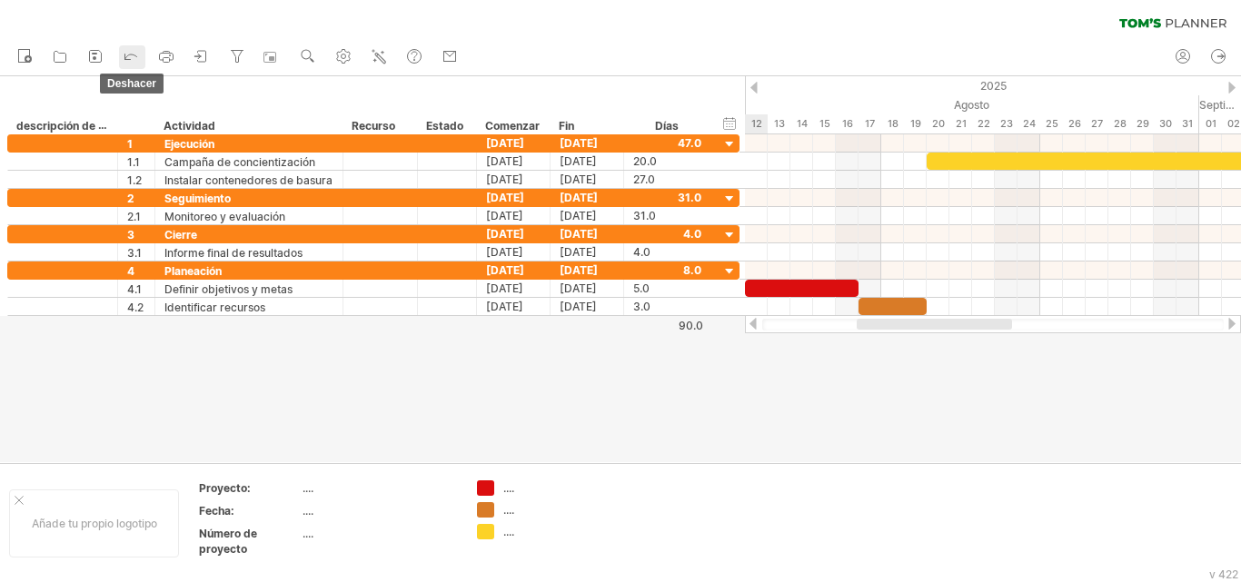
click at [129, 62] on icon at bounding box center [131, 55] width 18 height 18
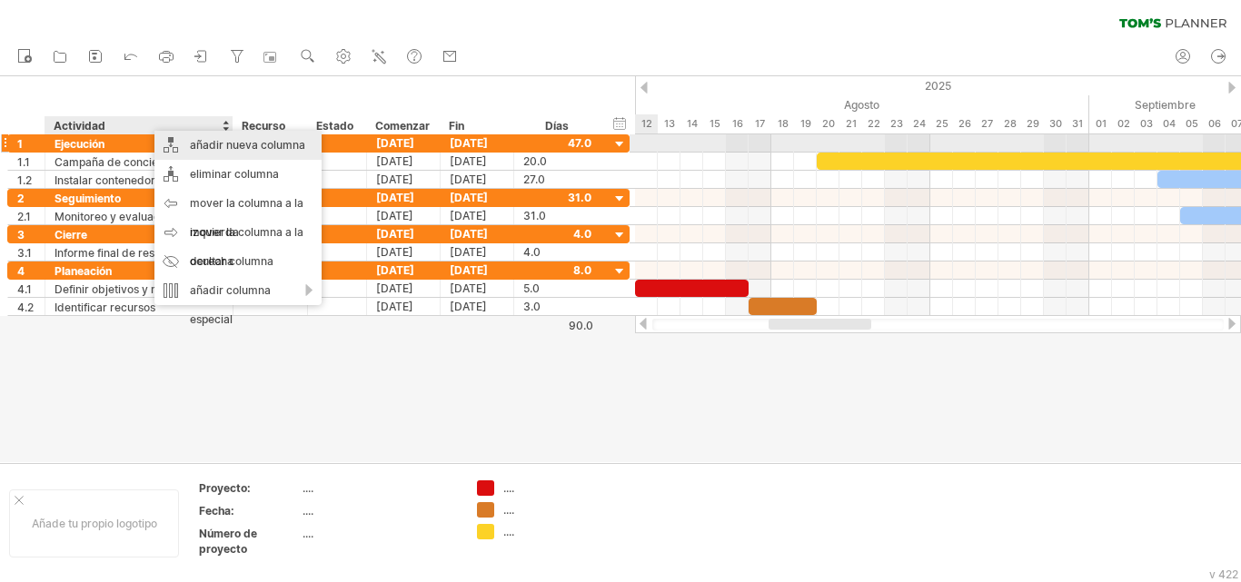
click at [217, 148] on font "añadir nueva columna" at bounding box center [247, 145] width 115 height 14
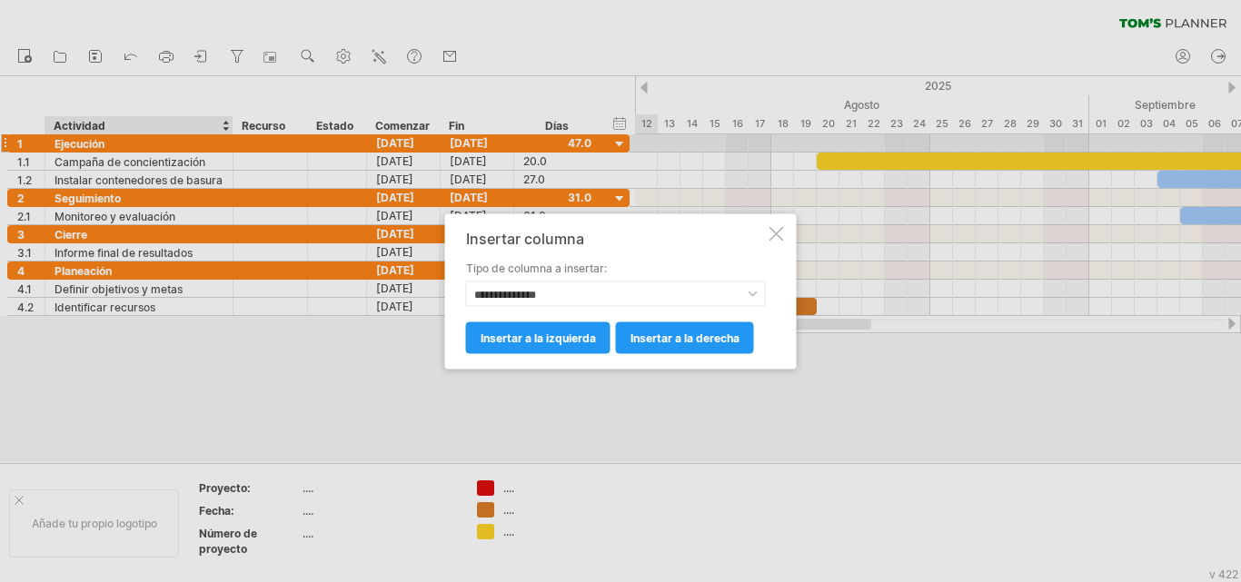
click at [772, 228] on div at bounding box center [777, 233] width 15 height 15
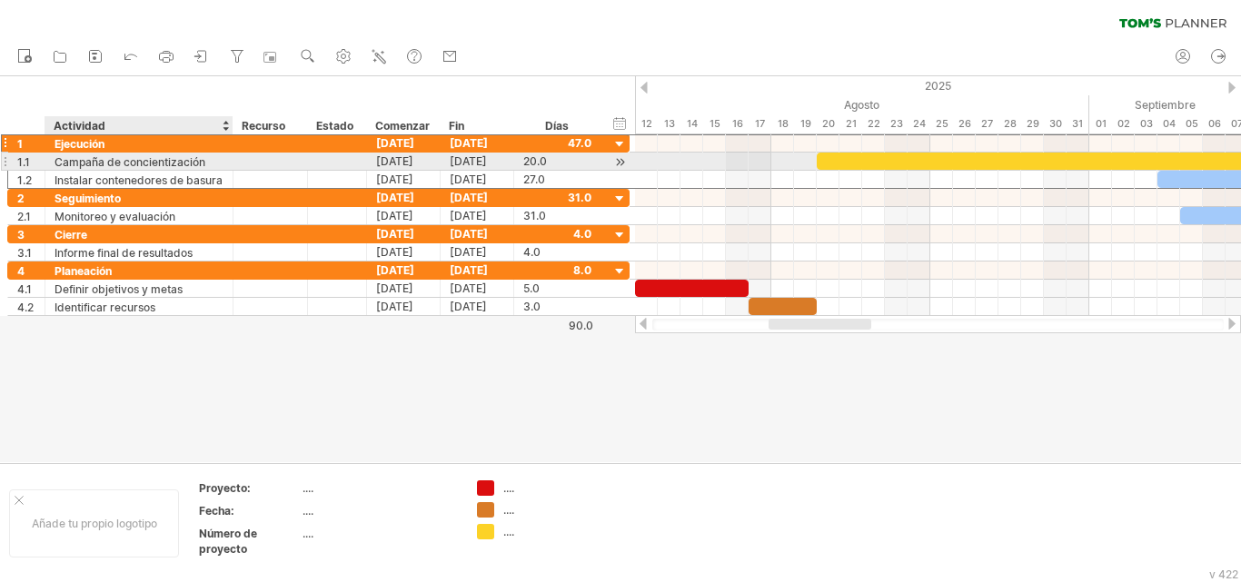
drag, startPoint x: 55, startPoint y: 138, endPoint x: 57, endPoint y: 166, distance: 28.3
click at [57, 166] on div "**********" at bounding box center [318, 161] width 622 height 55
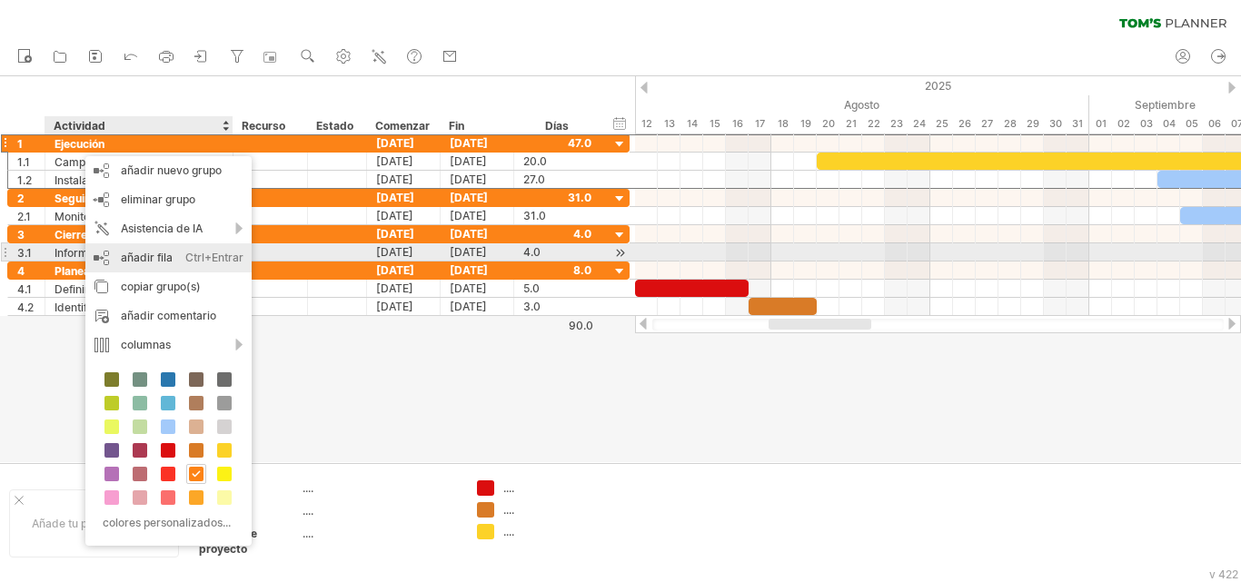
click at [142, 258] on font "añadir fila" at bounding box center [147, 258] width 52 height 14
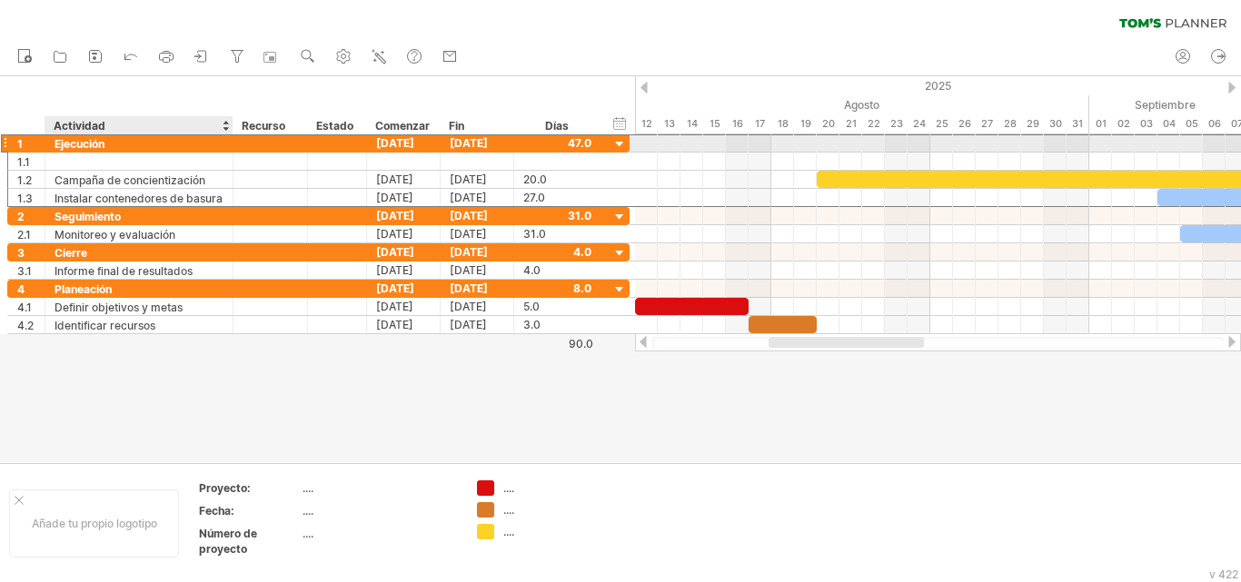
drag, startPoint x: 110, startPoint y: 144, endPoint x: 71, endPoint y: 149, distance: 39.5
click at [71, 149] on div "Ejecución" at bounding box center [139, 142] width 169 height 17
click at [53, 142] on div "********* Ejecución" at bounding box center [139, 142] width 188 height 17
click at [58, 145] on font "Ejecución" at bounding box center [80, 144] width 50 height 14
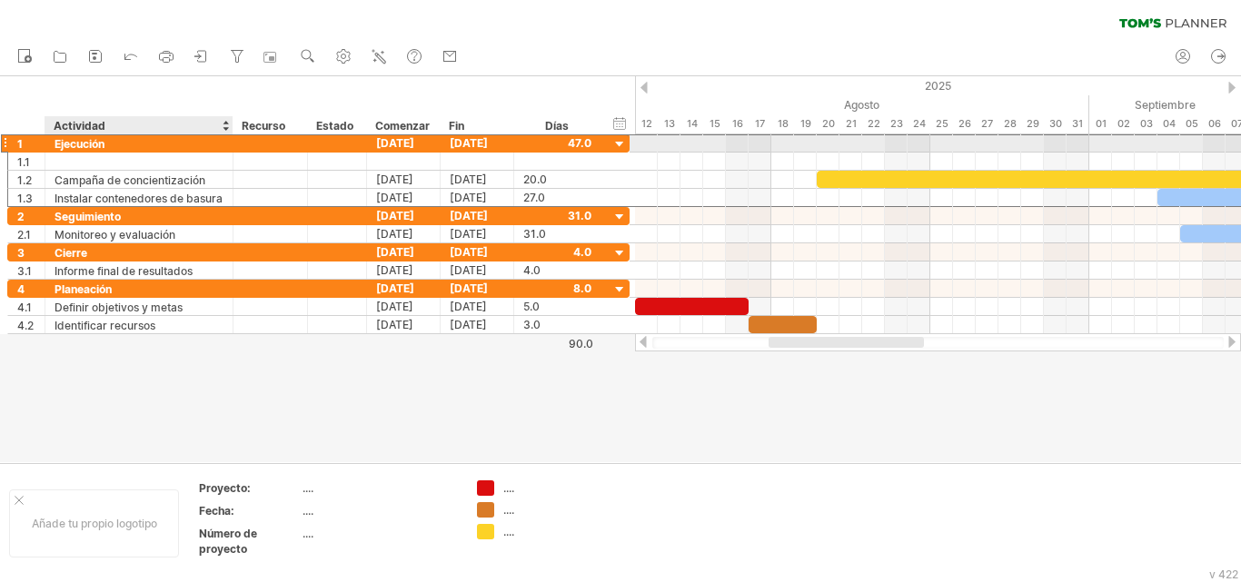
click at [58, 145] on font "Ejecución" at bounding box center [80, 144] width 50 height 14
click at [36, 145] on div "1" at bounding box center [30, 142] width 27 height 17
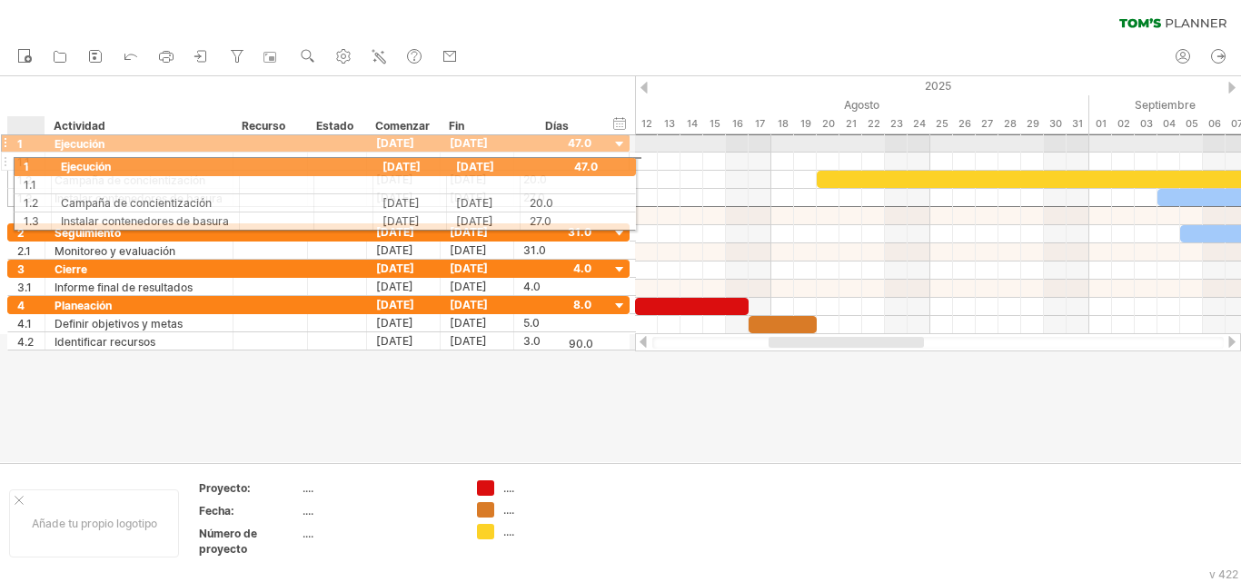
drag, startPoint x: 32, startPoint y: 145, endPoint x: 33, endPoint y: 164, distance: 18.2
click at [33, 164] on div "**********" at bounding box center [318, 171] width 622 height 74
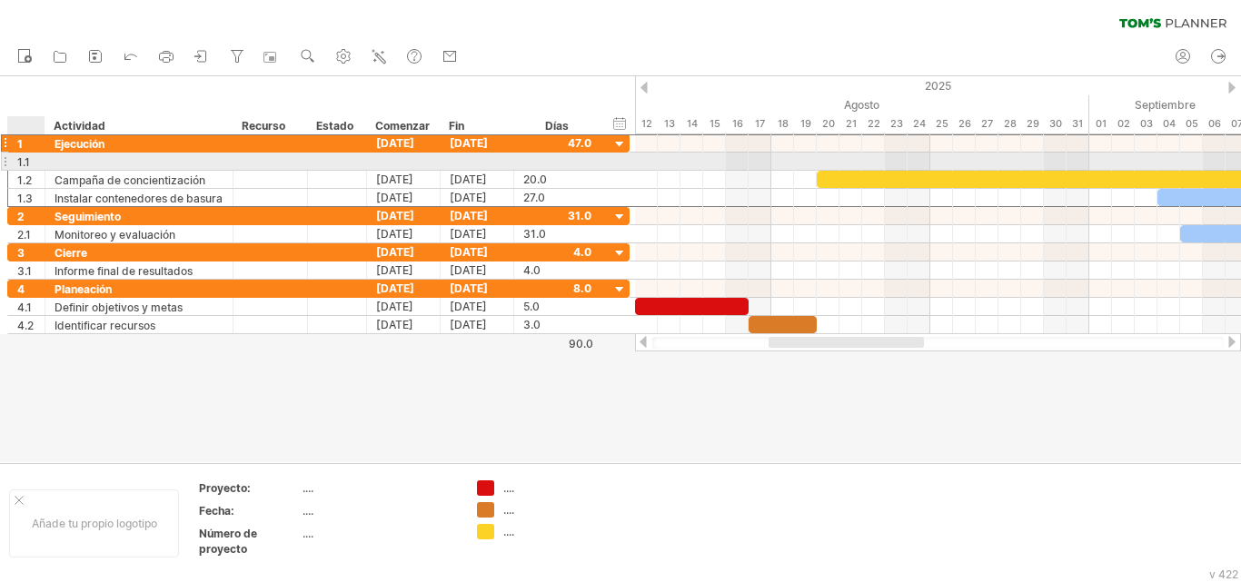
click at [25, 164] on font "1.1" at bounding box center [23, 162] width 13 height 14
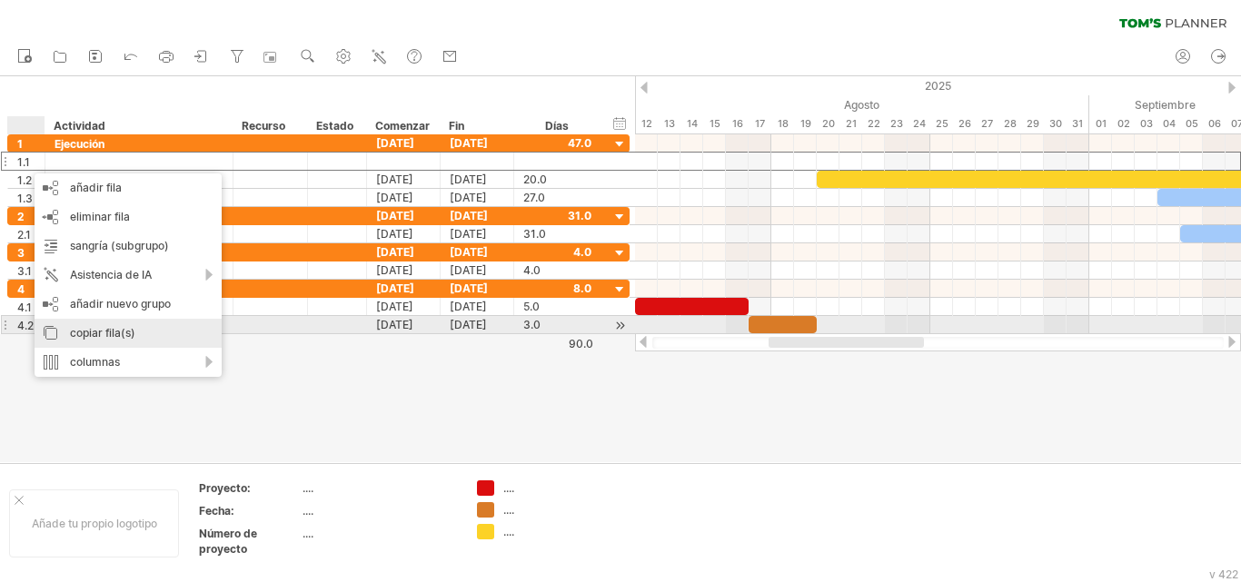
click at [92, 334] on font "copiar fila(s)" at bounding box center [102, 333] width 65 height 14
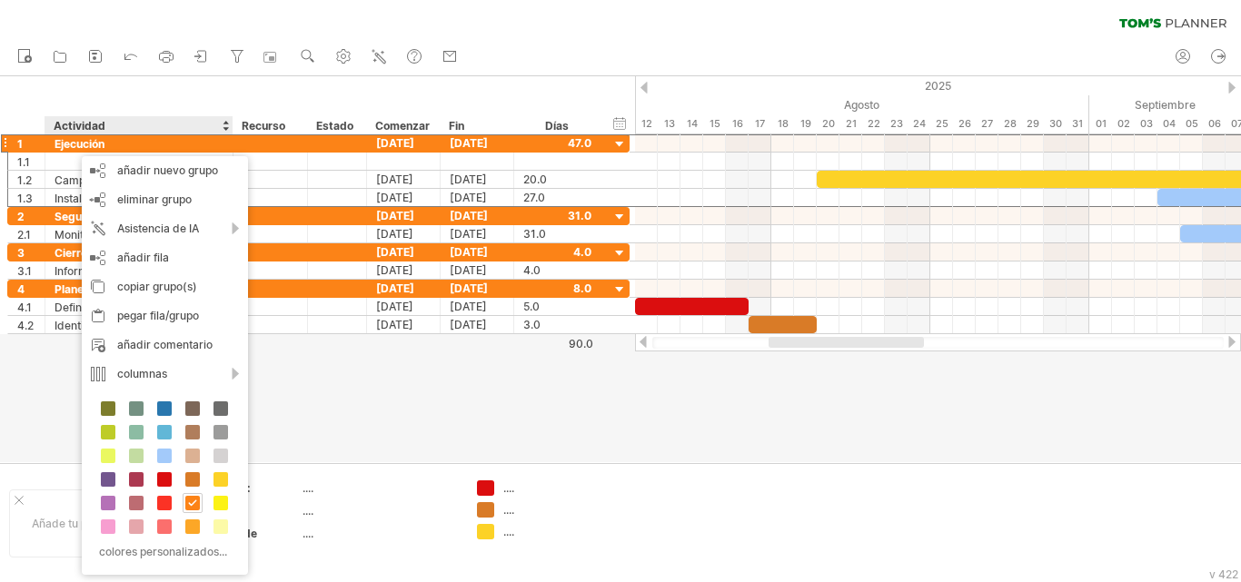
click at [368, 394] on div at bounding box center [620, 269] width 1241 height 386
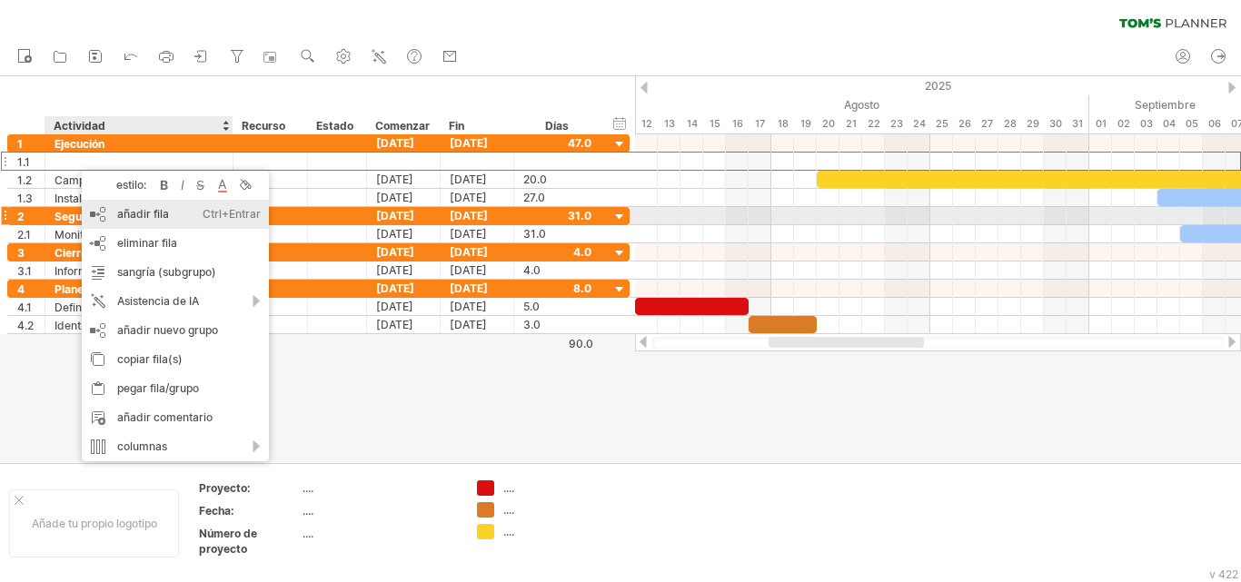
click at [157, 219] on font "añadir fila" at bounding box center [143, 214] width 52 height 14
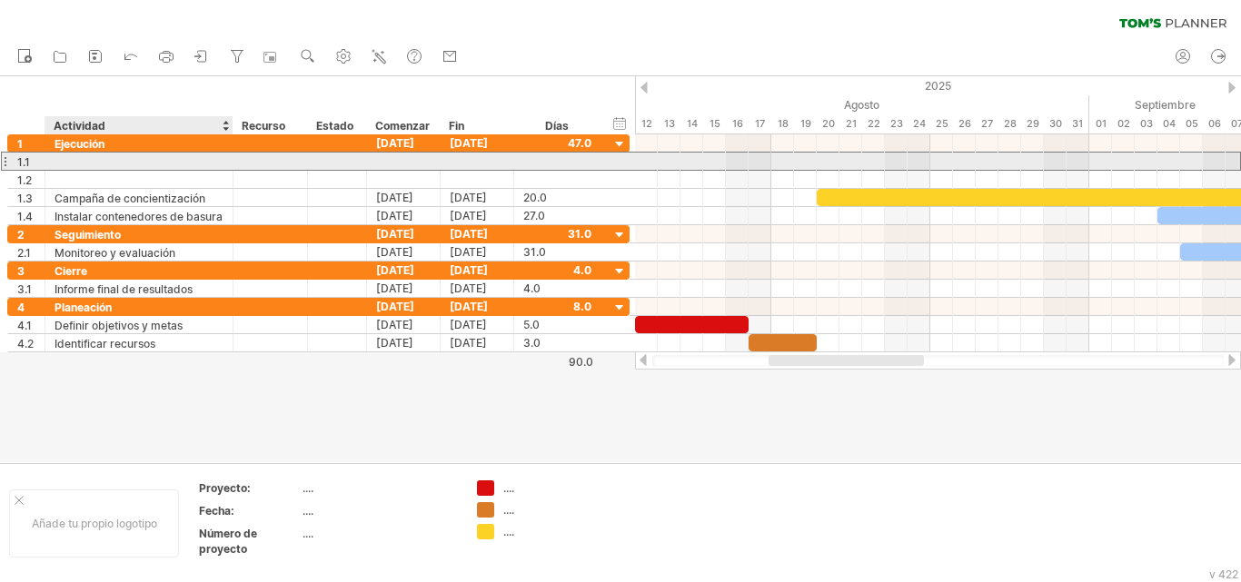
click at [56, 157] on div at bounding box center [139, 161] width 169 height 17
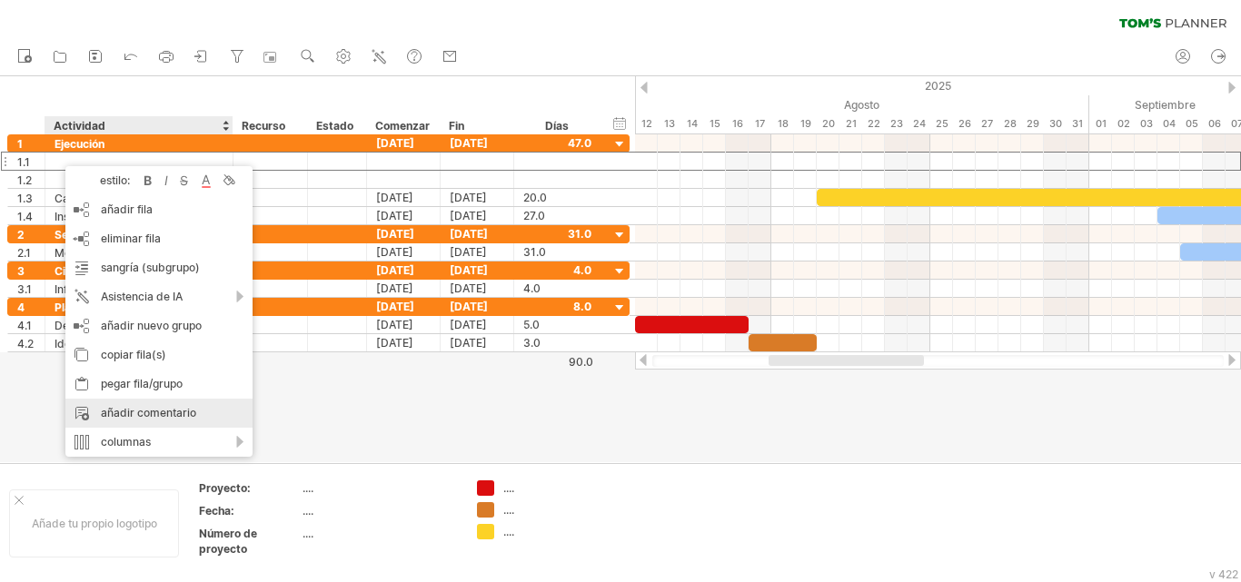
click at [136, 415] on font "añadir comentario" at bounding box center [148, 413] width 95 height 14
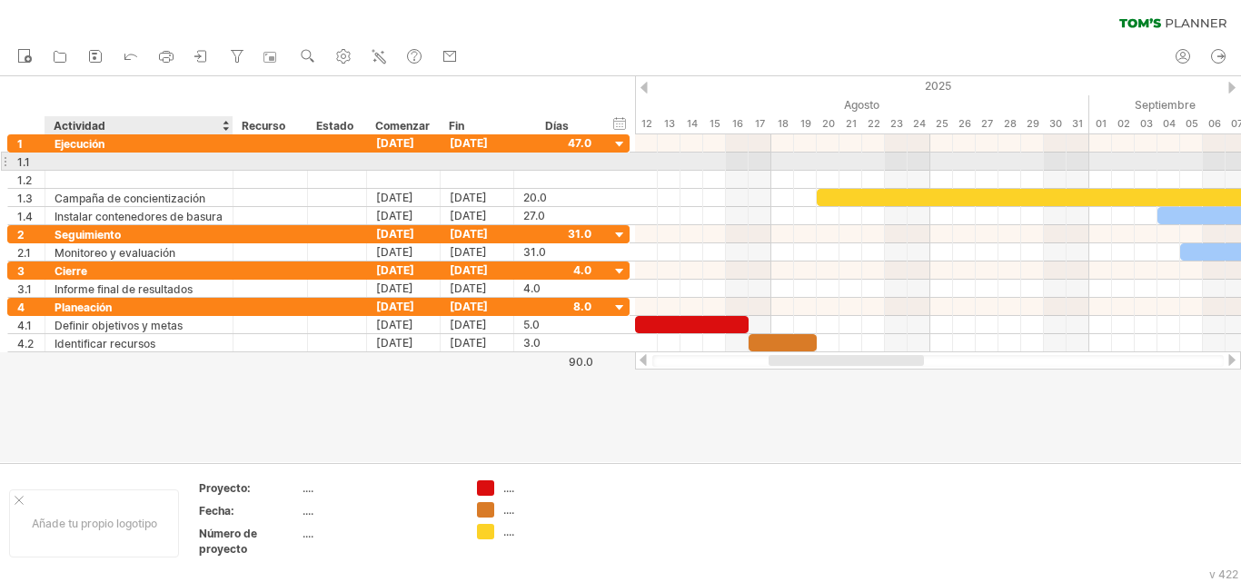
click at [104, 164] on div at bounding box center [139, 161] width 169 height 17
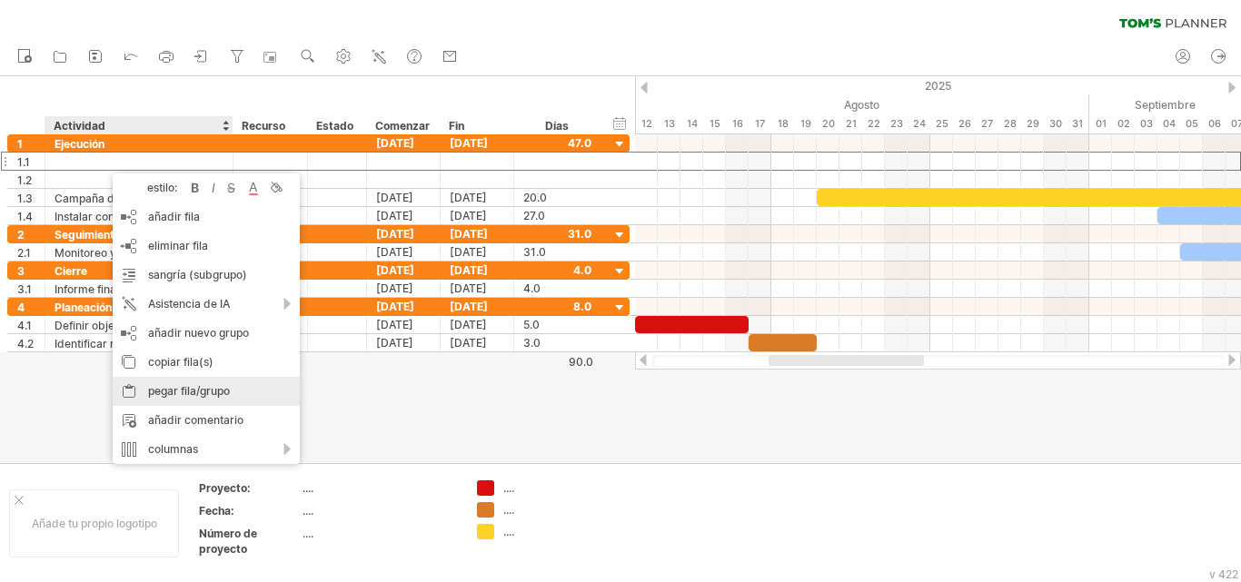
click at [168, 390] on font "pegar fila/grupo" at bounding box center [189, 391] width 82 height 14
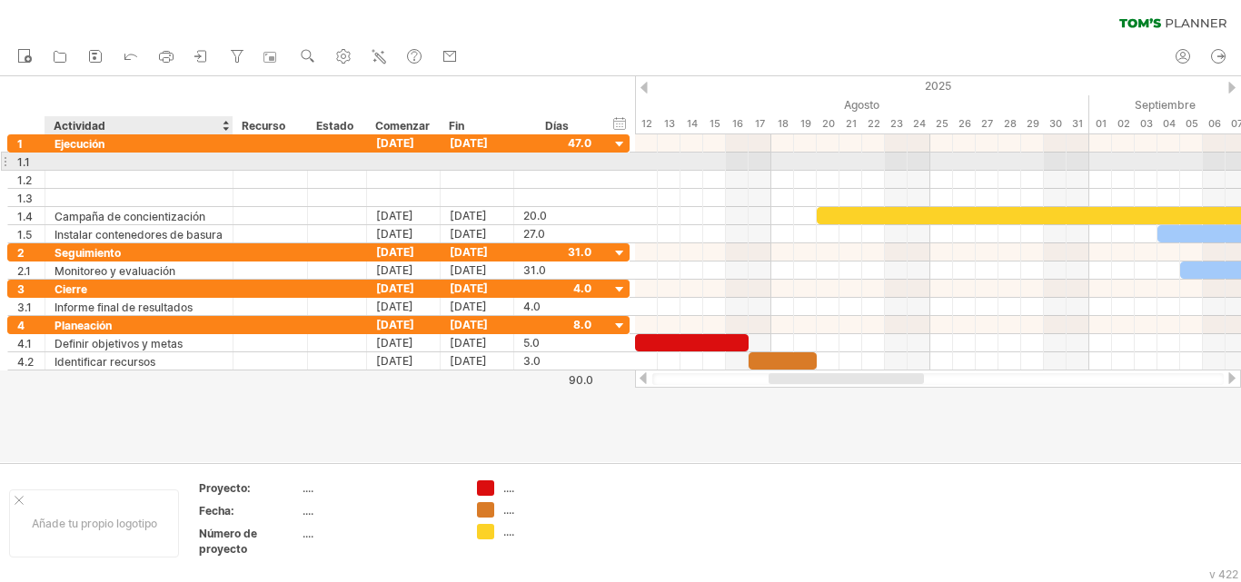
click at [70, 159] on div at bounding box center [139, 161] width 169 height 17
click at [70, 159] on input "text" at bounding box center [139, 161] width 169 height 17
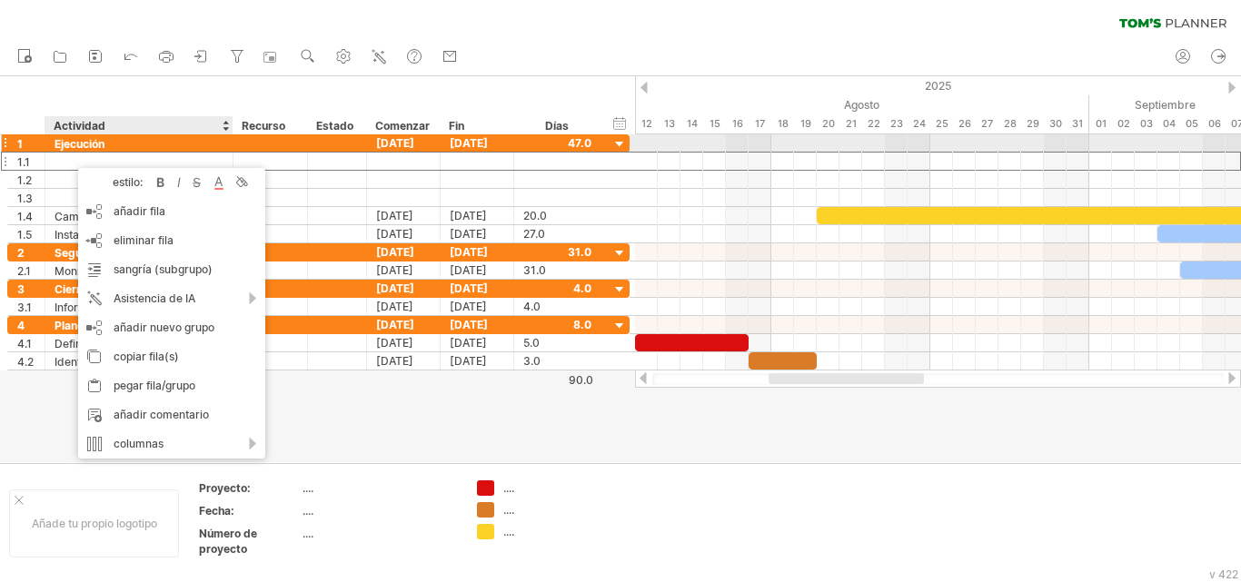
click at [98, 145] on font "Ejecución" at bounding box center [80, 144] width 50 height 14
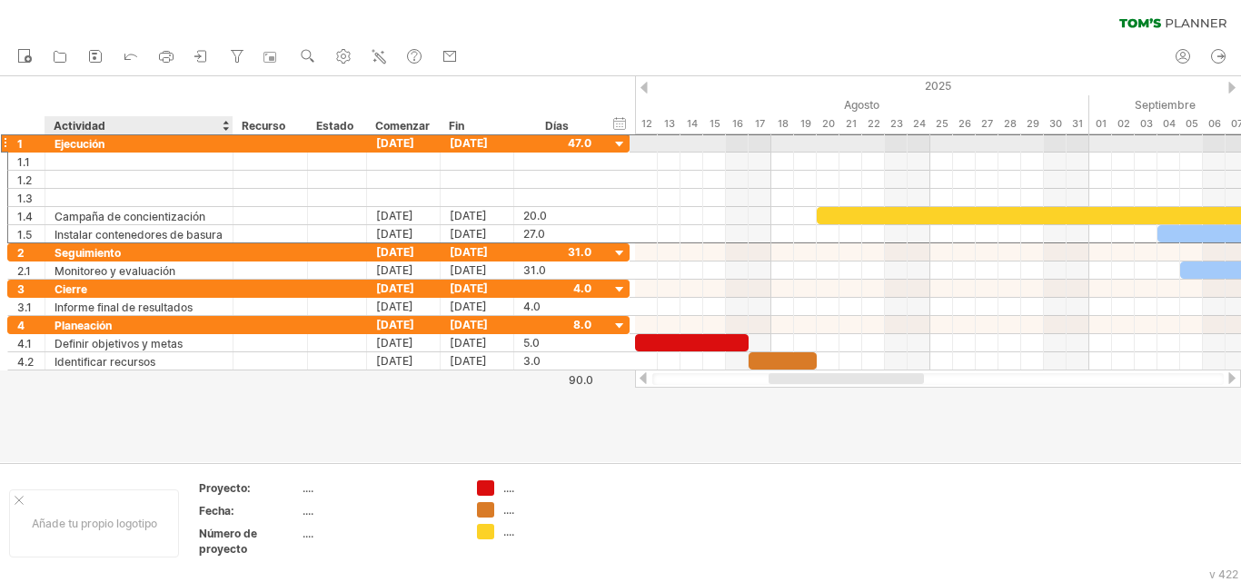
click at [98, 145] on font "Ejecución" at bounding box center [80, 144] width 50 height 14
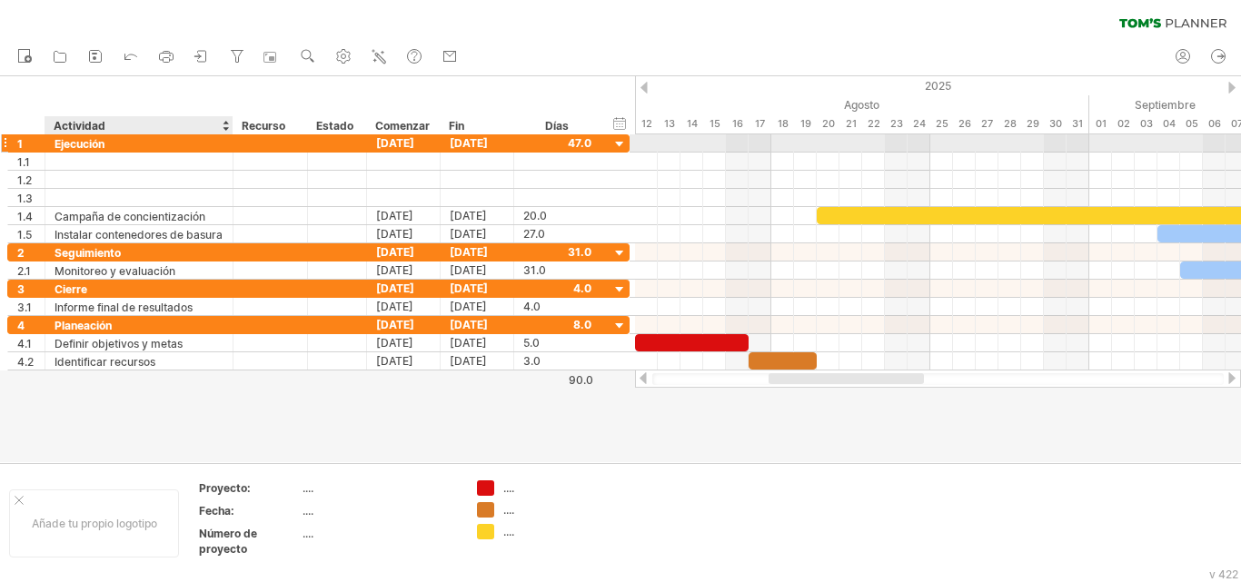
click at [98, 145] on font "Ejecución" at bounding box center [80, 144] width 50 height 14
